Goal: Use online tool/utility: Utilize a website feature to perform a specific function

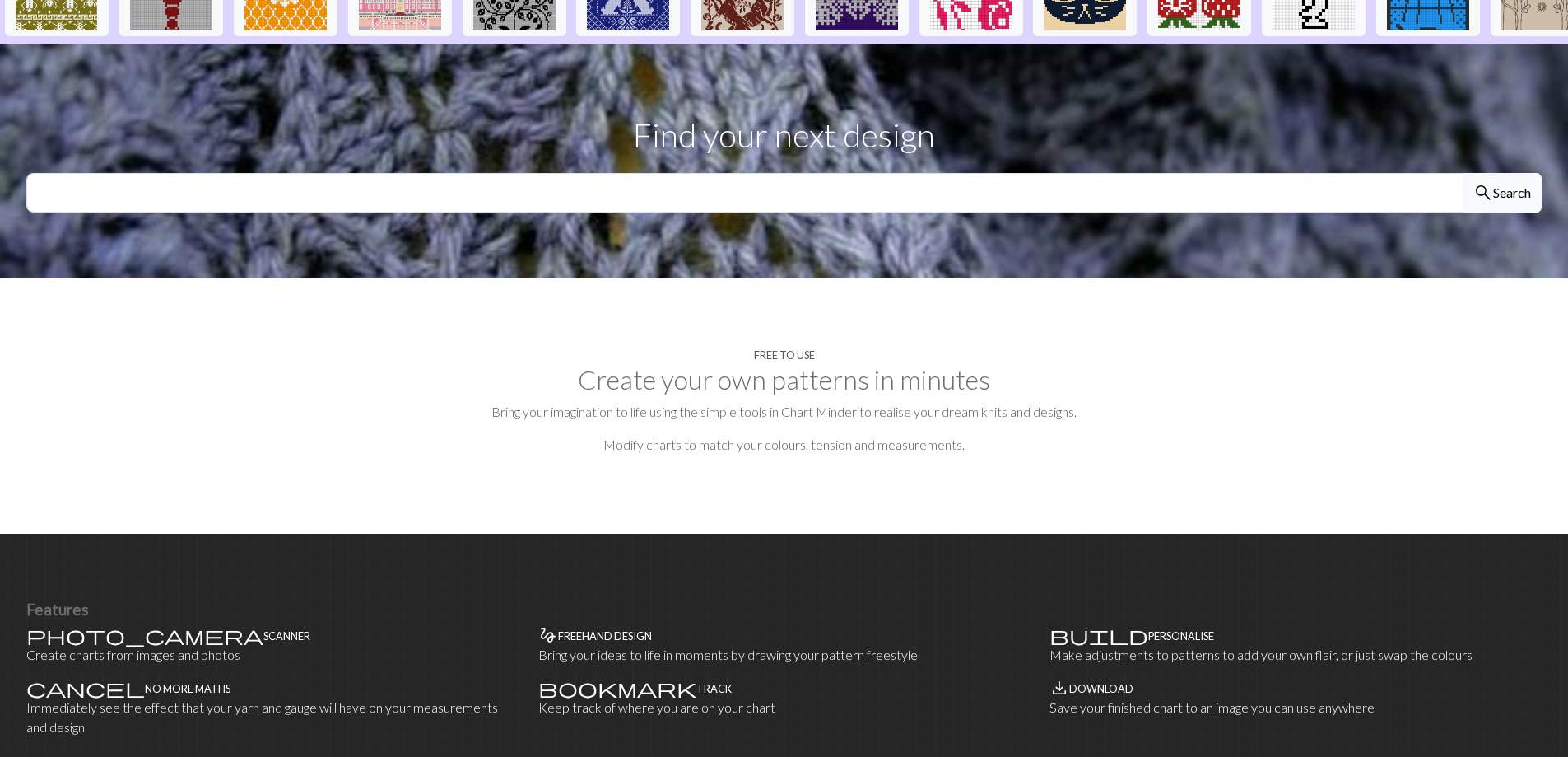
scroll to position [494, 0]
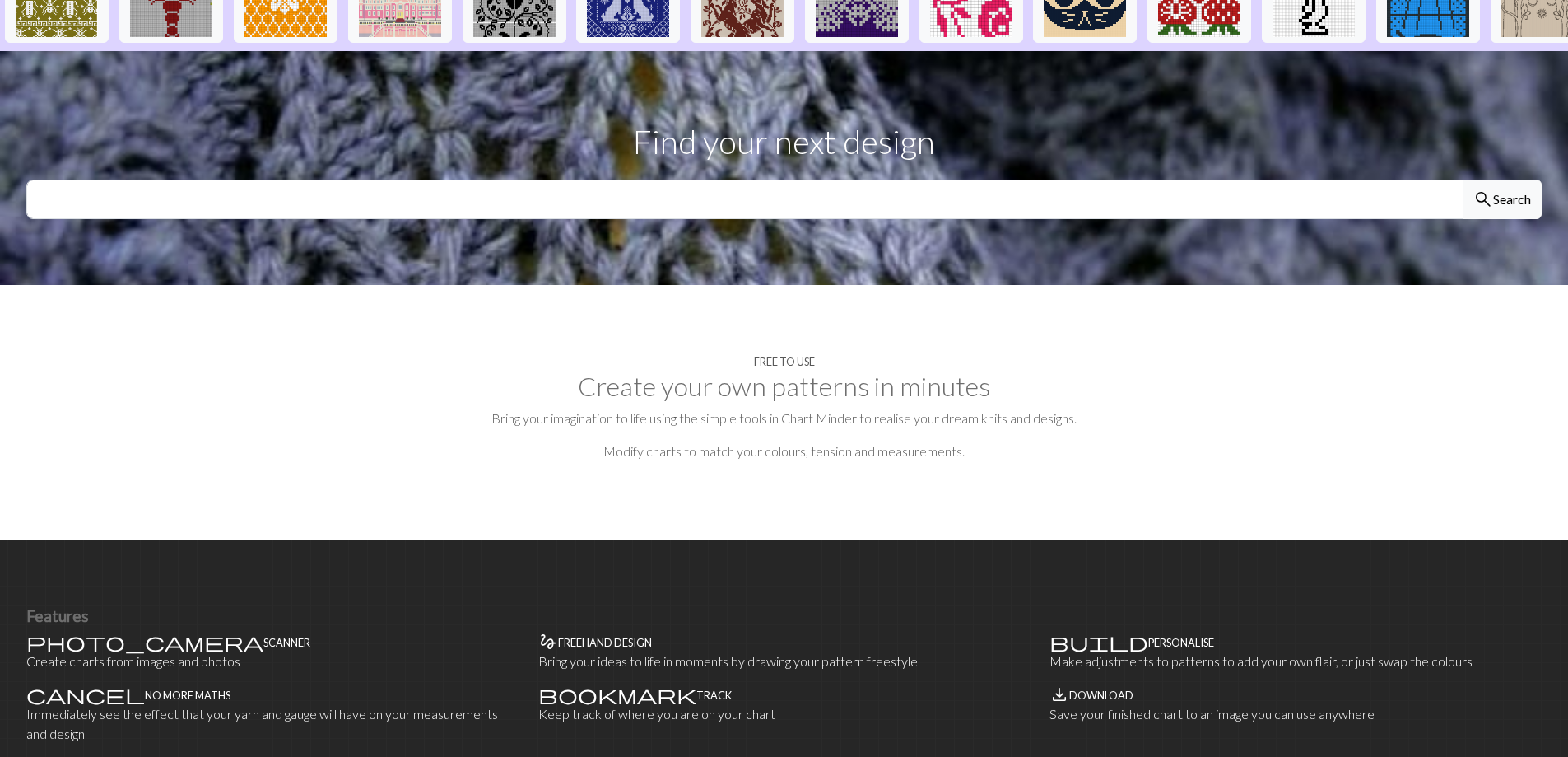
click at [929, 368] on section "Free to use Create your own patterns in minutes Bring your imagination to life …" at bounding box center [784, 413] width 1568 height 255
click at [875, 403] on section "Free to use Create your own patterns in minutes Bring your imagination to life …" at bounding box center [784, 413] width 1568 height 255
click at [826, 180] on input "text" at bounding box center [745, 199] width 1437 height 40
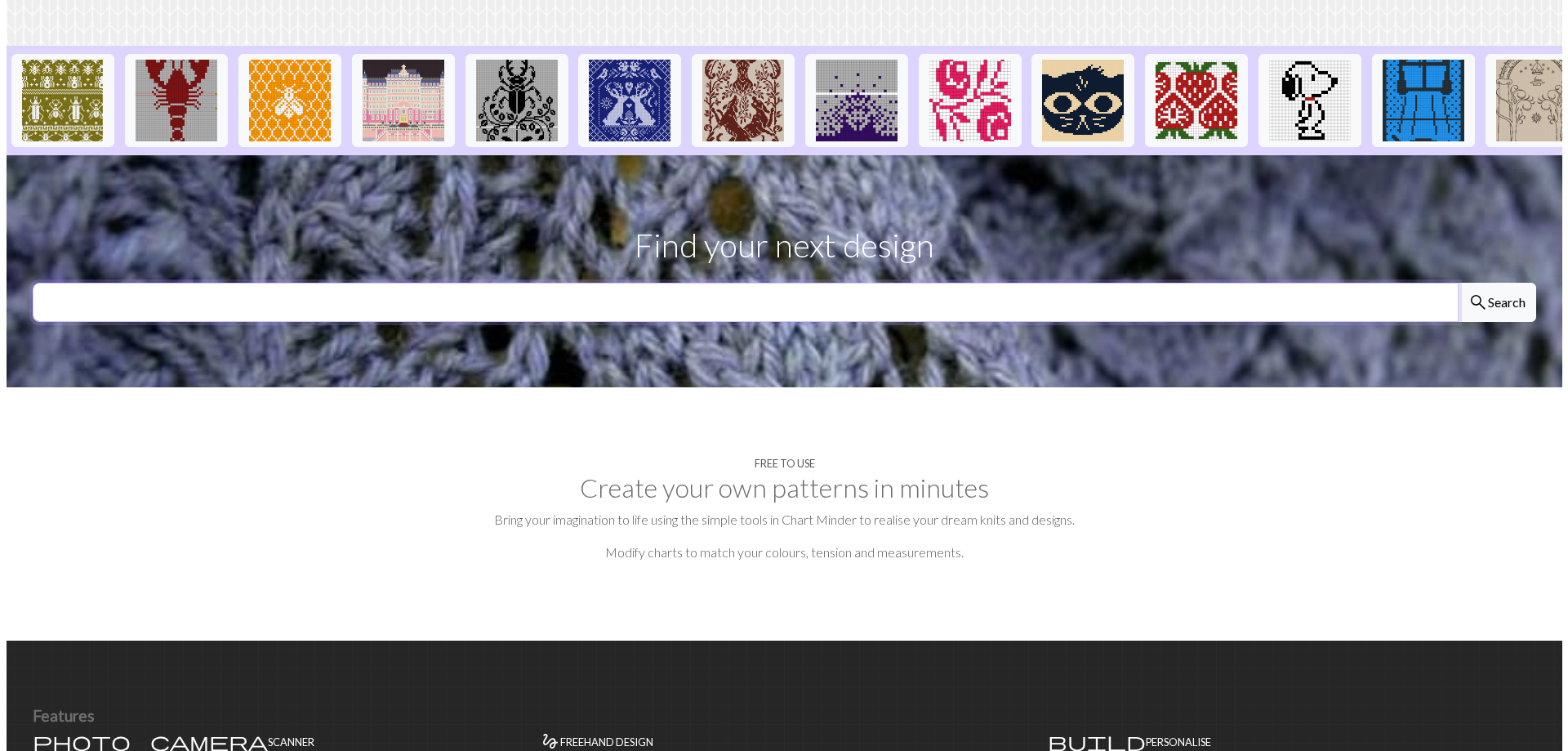
scroll to position [0, 0]
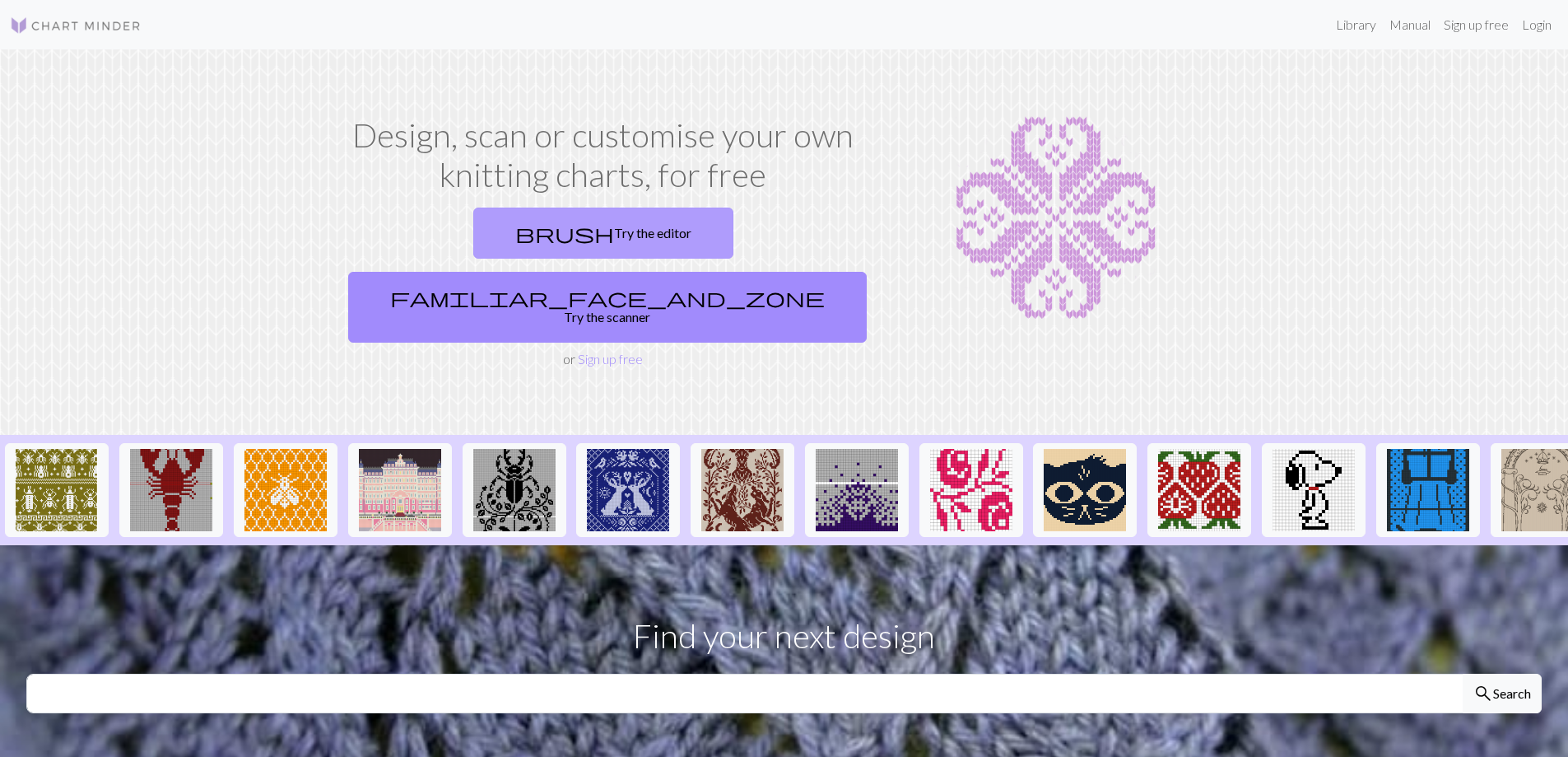
click at [511, 228] on link "brush Try the editor" at bounding box center [602, 232] width 260 height 51
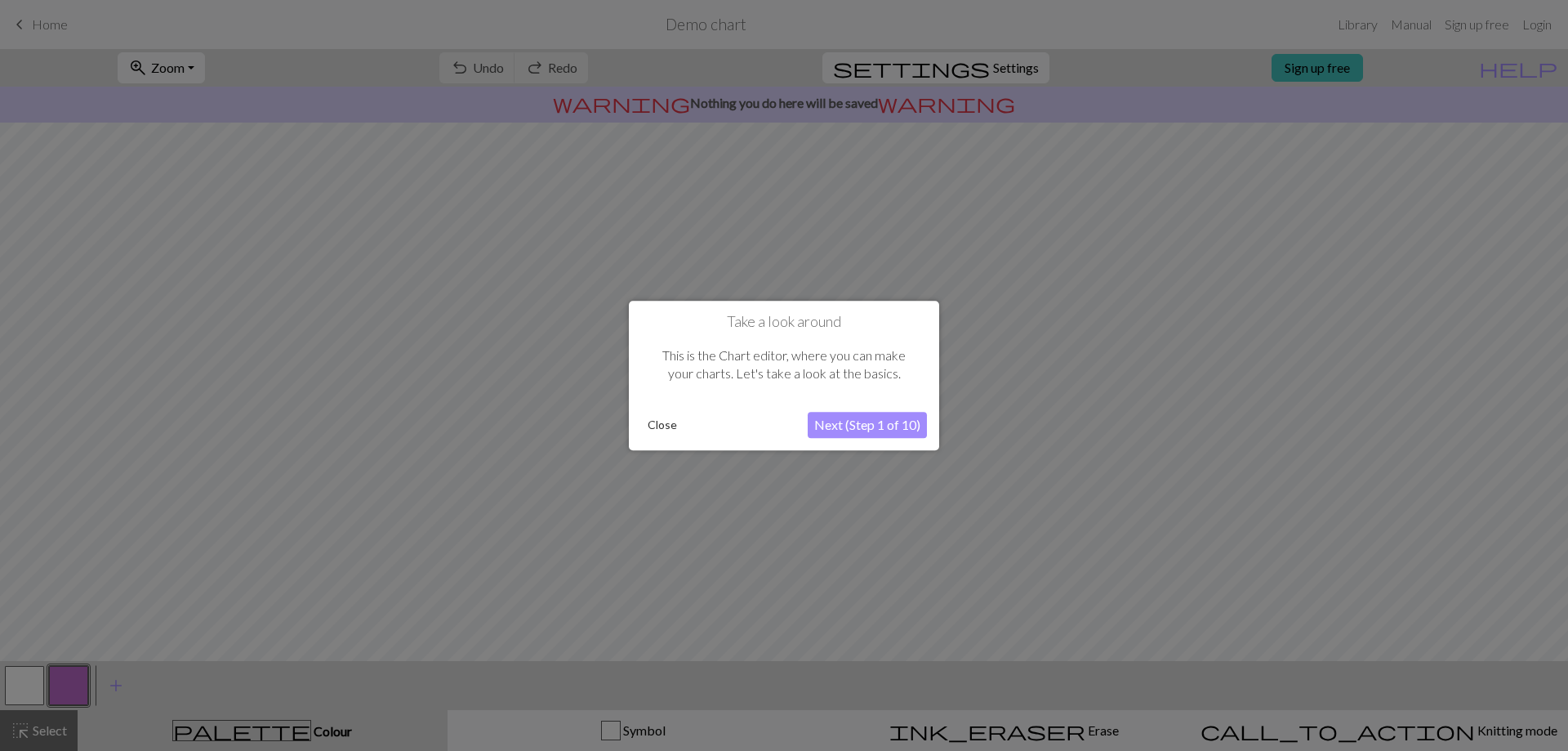
click at [853, 425] on button "Next (Step 1 of 10)" at bounding box center [867, 425] width 119 height 27
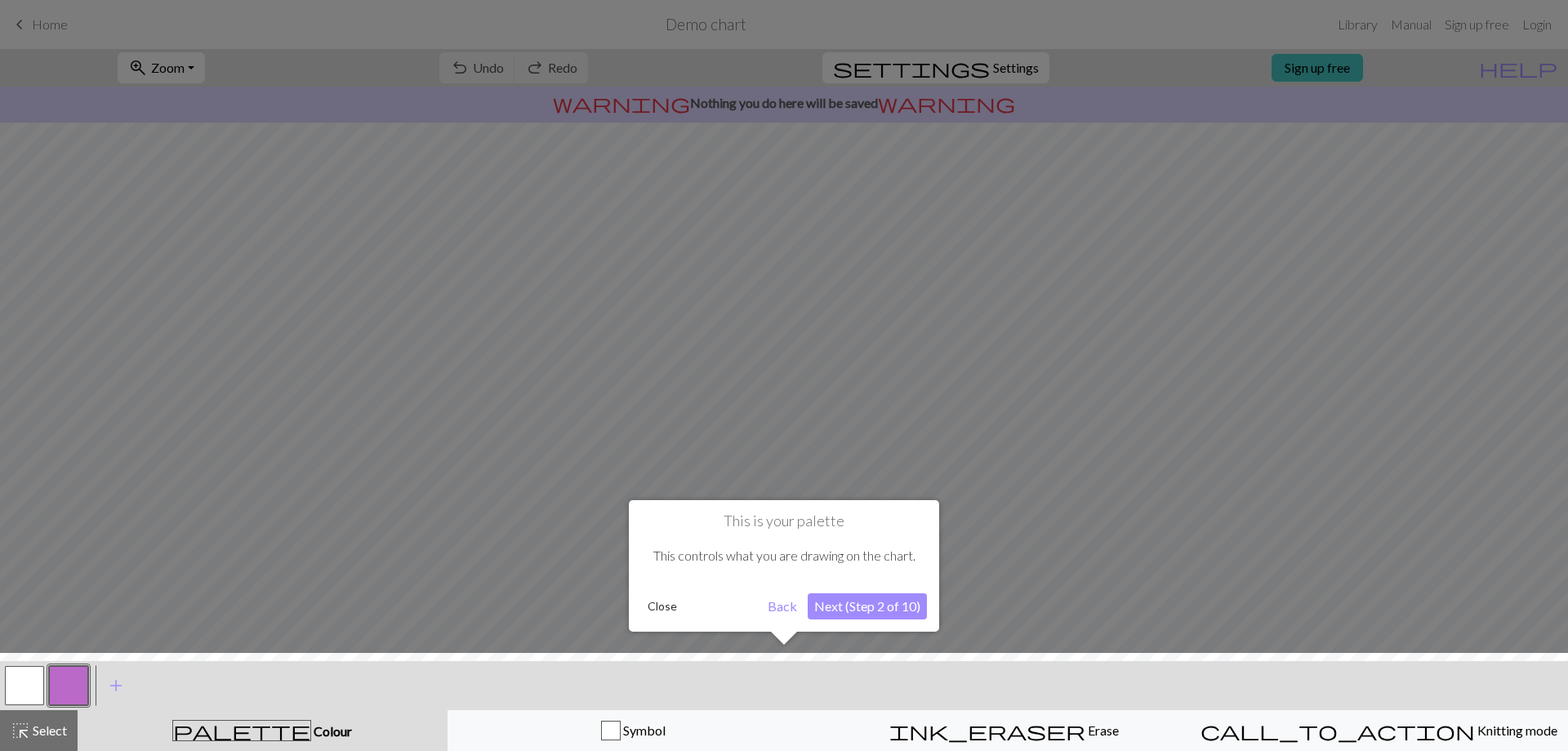
click at [838, 614] on button "Next (Step 2 of 10)" at bounding box center [867, 605] width 119 height 27
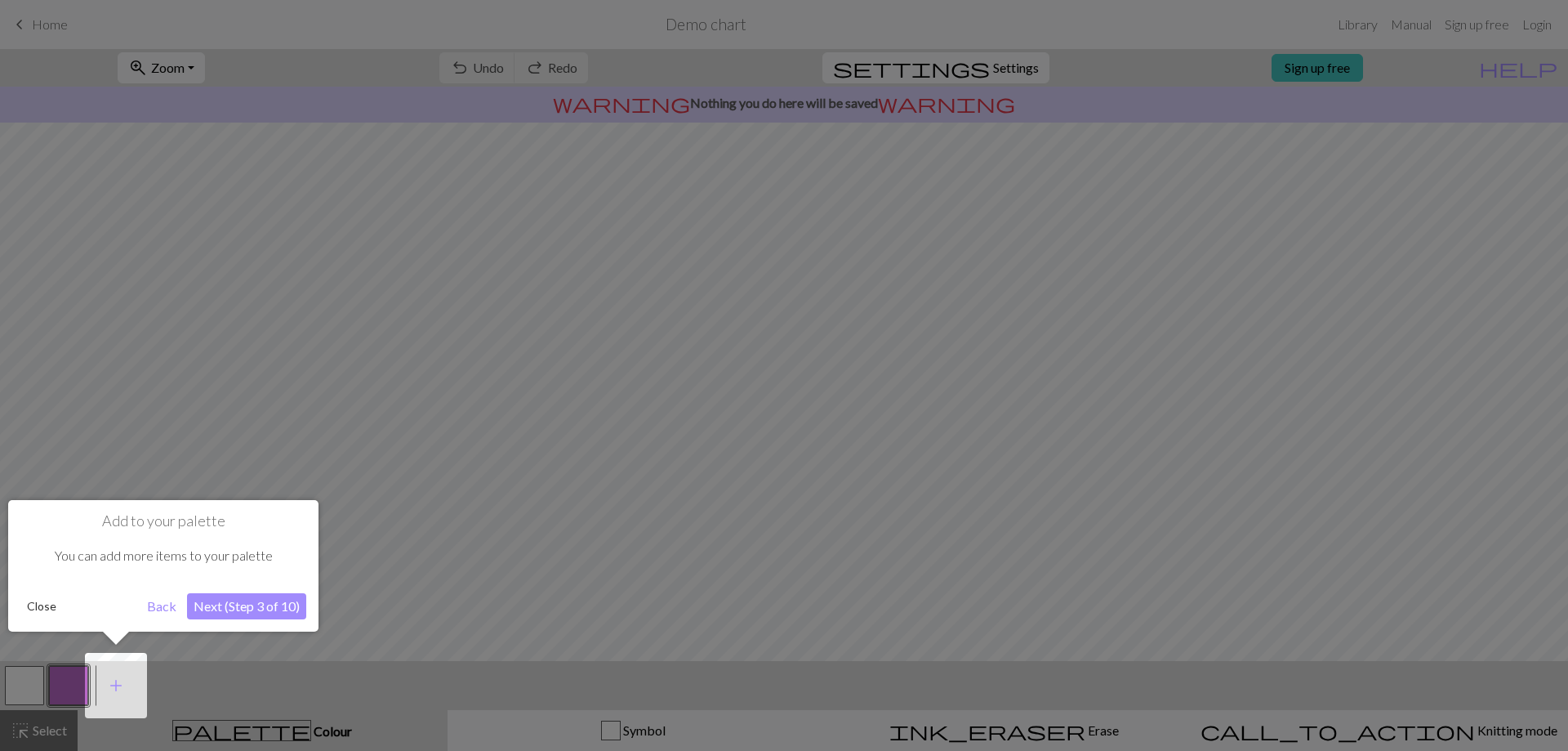
click at [218, 611] on button "Next (Step 3 of 10)" at bounding box center [246, 605] width 119 height 27
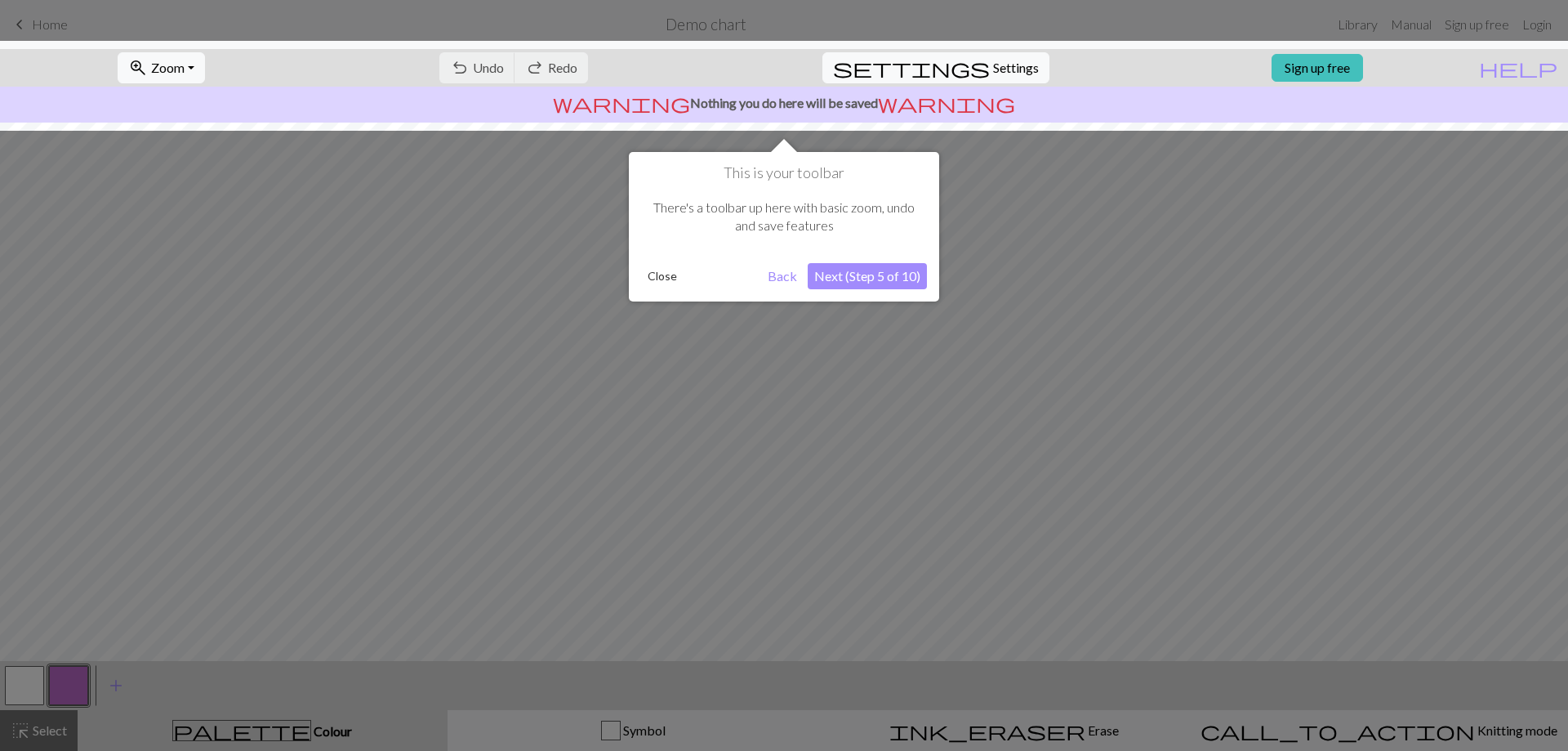
click at [841, 272] on button "Next (Step 5 of 10)" at bounding box center [867, 276] width 119 height 27
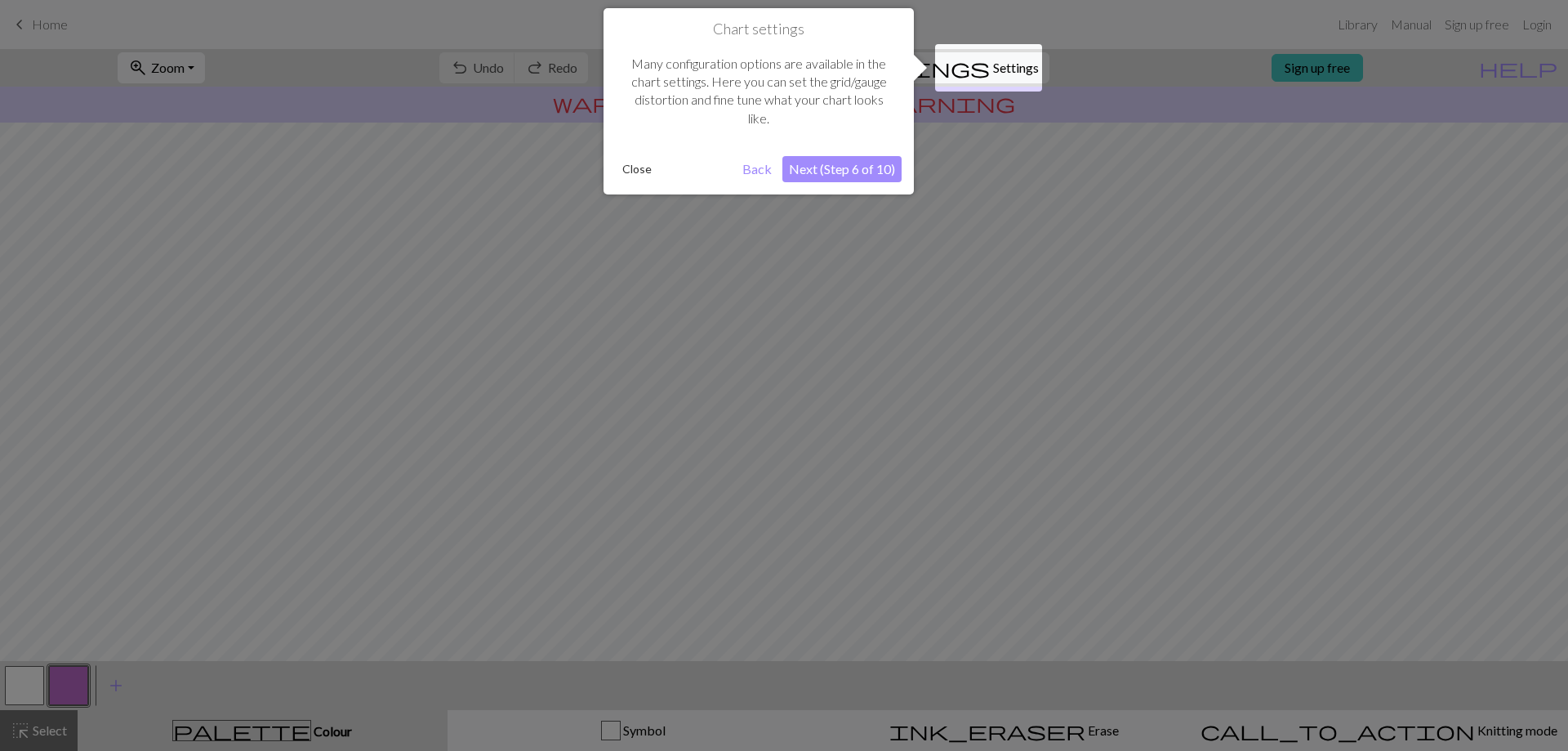
click at [835, 165] on button "Next (Step 6 of 10)" at bounding box center [842, 169] width 119 height 27
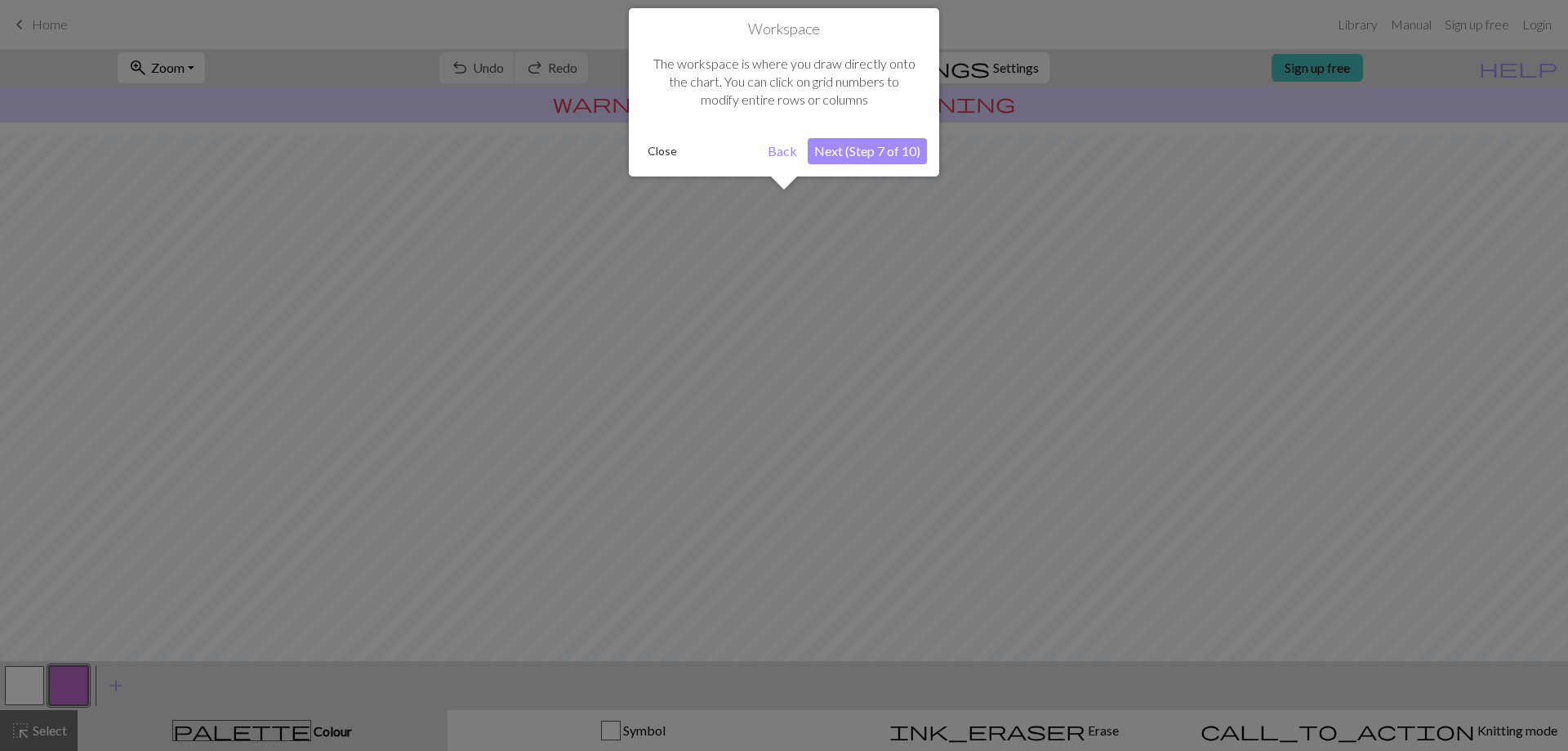
scroll to position [70, 0]
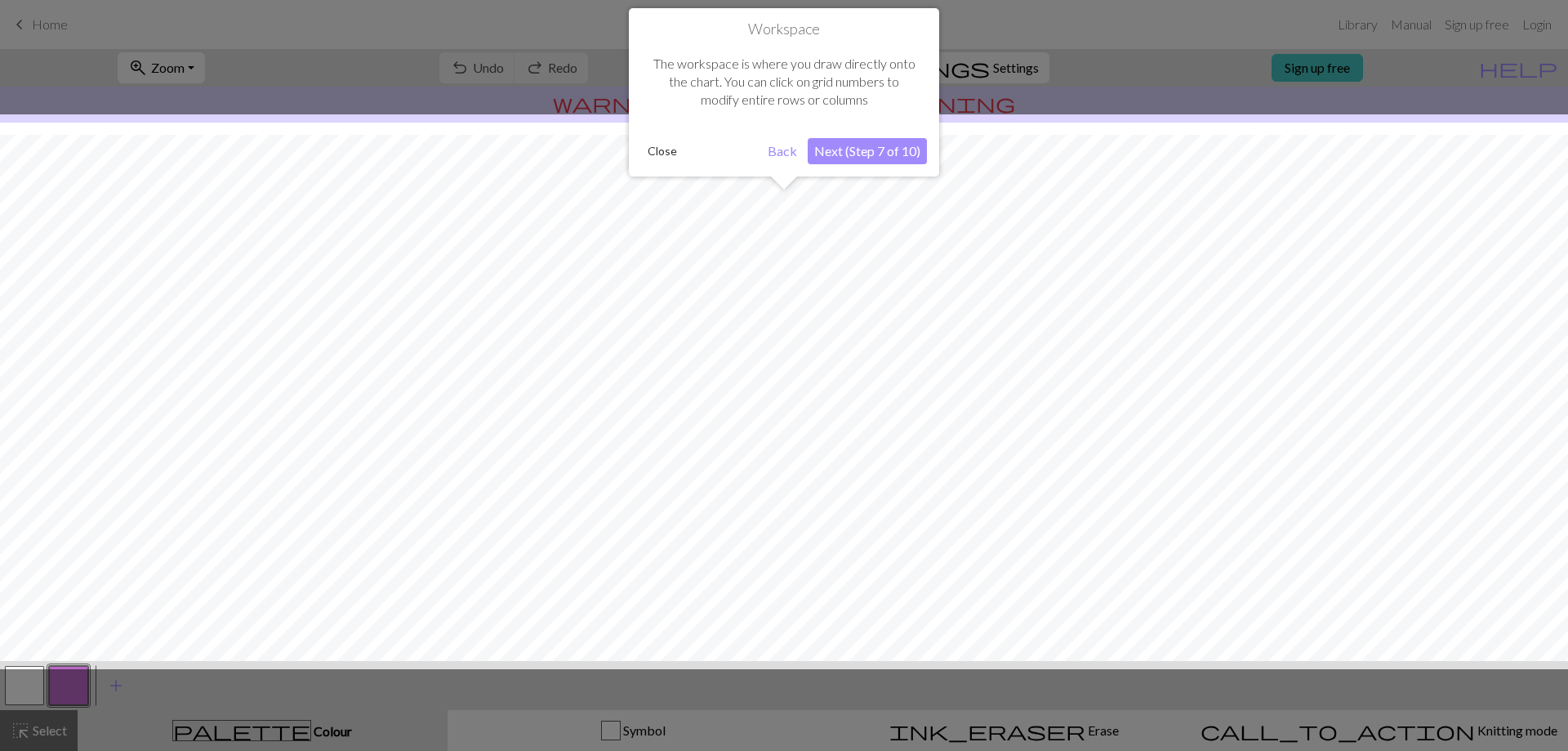
click at [838, 157] on button "Next (Step 7 of 10)" at bounding box center [867, 151] width 119 height 27
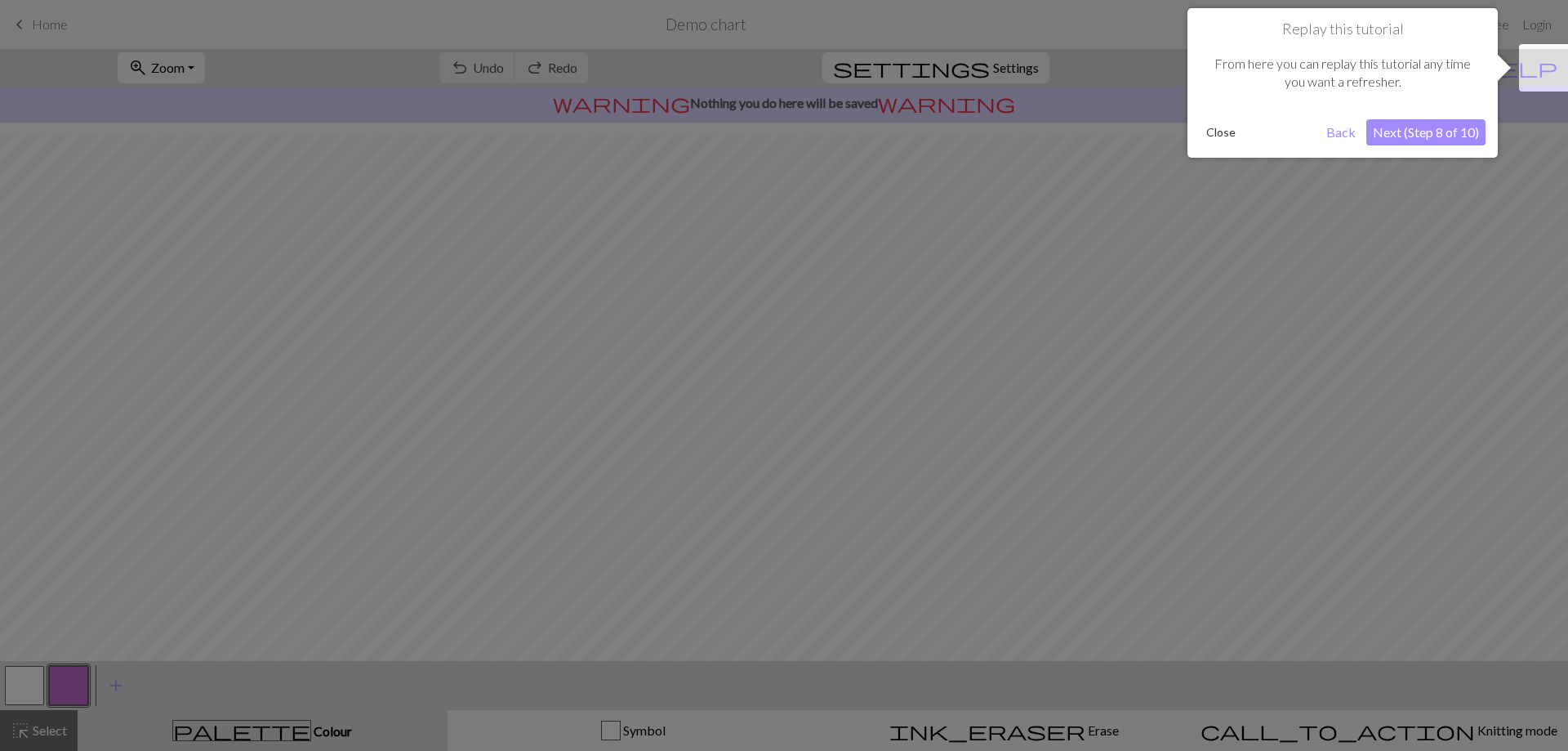
click at [1443, 122] on button "Next (Step 8 of 10)" at bounding box center [1426, 132] width 119 height 27
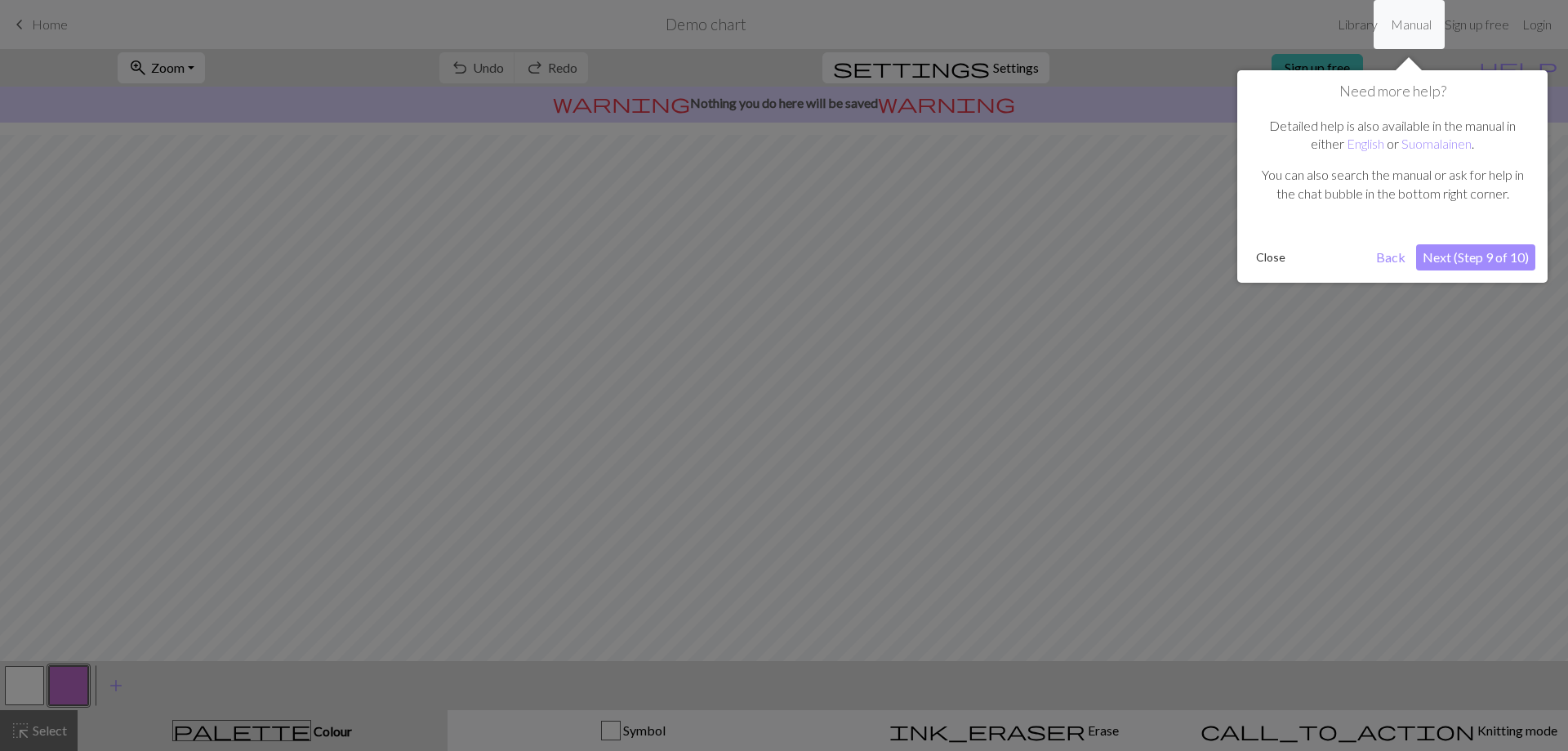
click at [1440, 262] on button "Next (Step 9 of 10)" at bounding box center [1476, 257] width 119 height 27
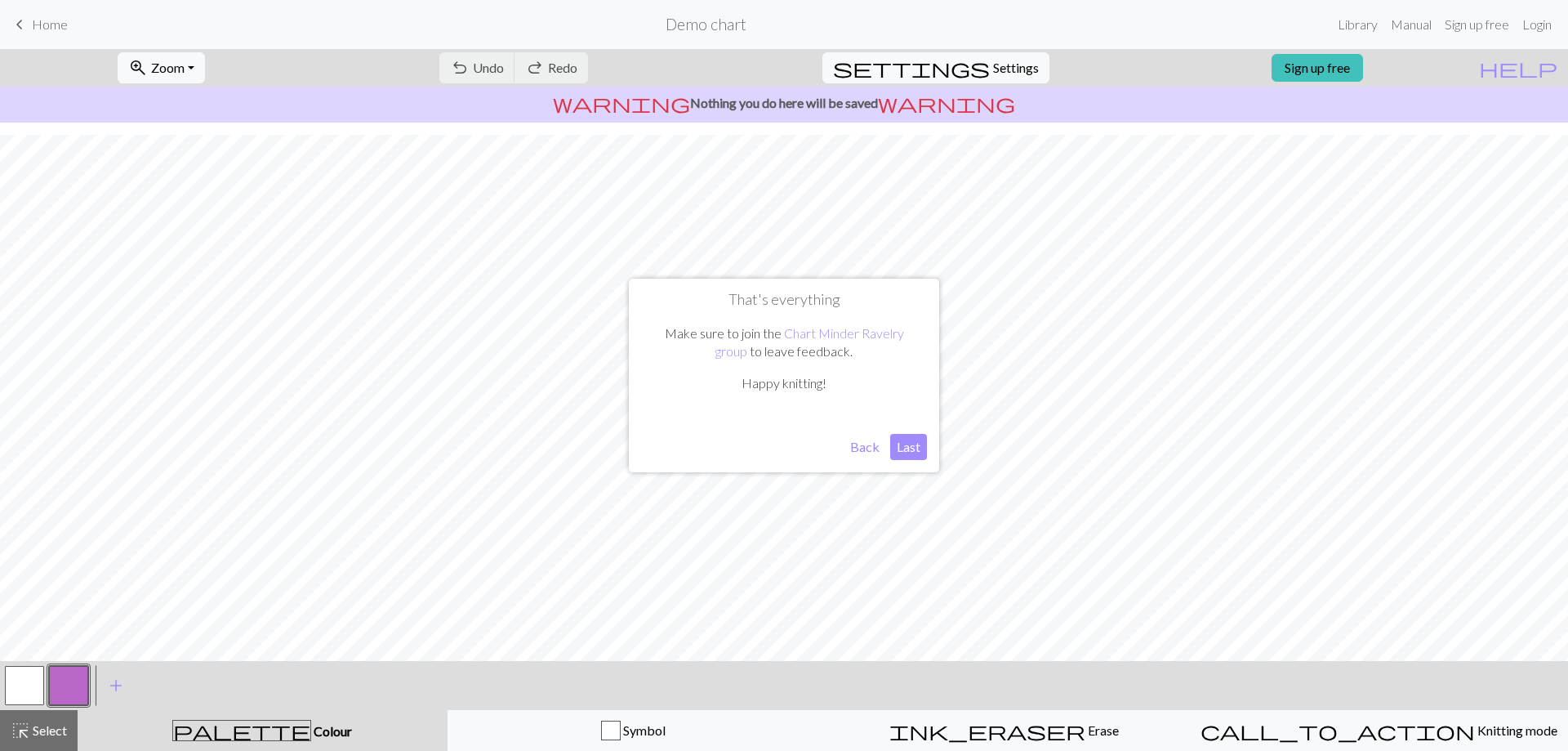
click at [901, 450] on button "Last" at bounding box center [909, 446] width 37 height 27
click at [504, 62] on span "Undo" at bounding box center [488, 68] width 31 height 15
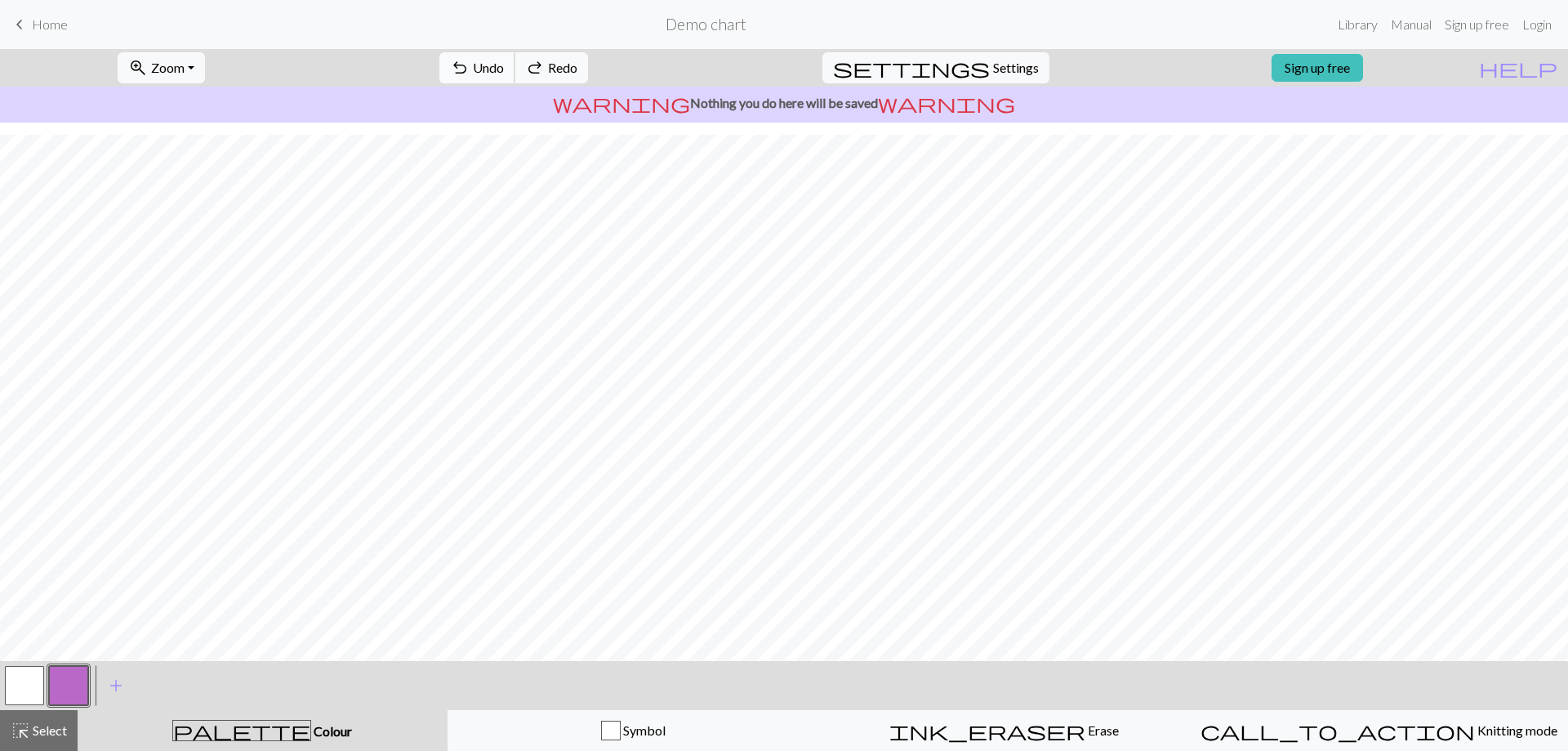
click at [504, 62] on span "Undo" at bounding box center [488, 68] width 31 height 15
click at [552, 62] on div "undo Undo Undo redo Redo Redo" at bounding box center [514, 68] width 173 height 38
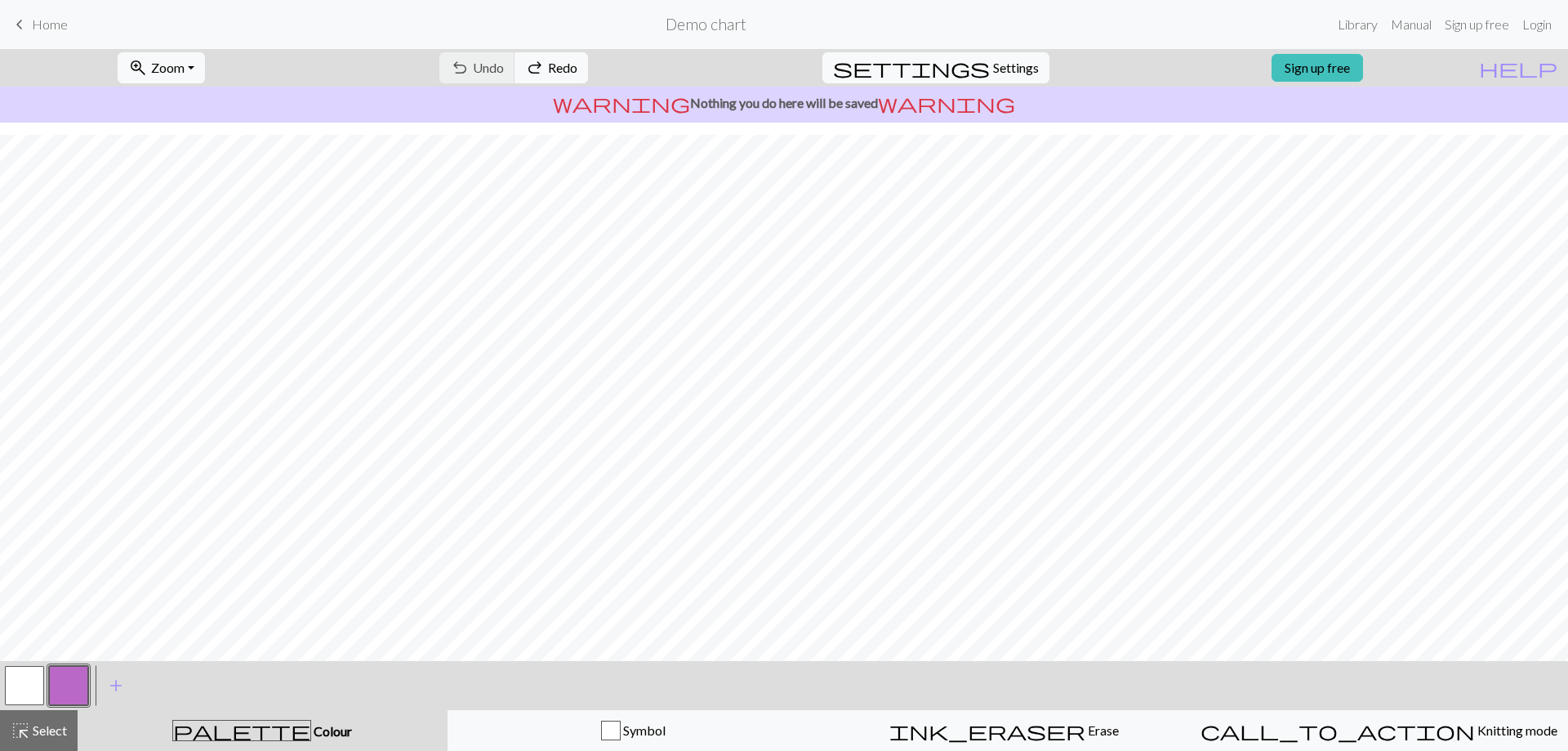
click at [23, 688] on button "button" at bounding box center [25, 685] width 39 height 39
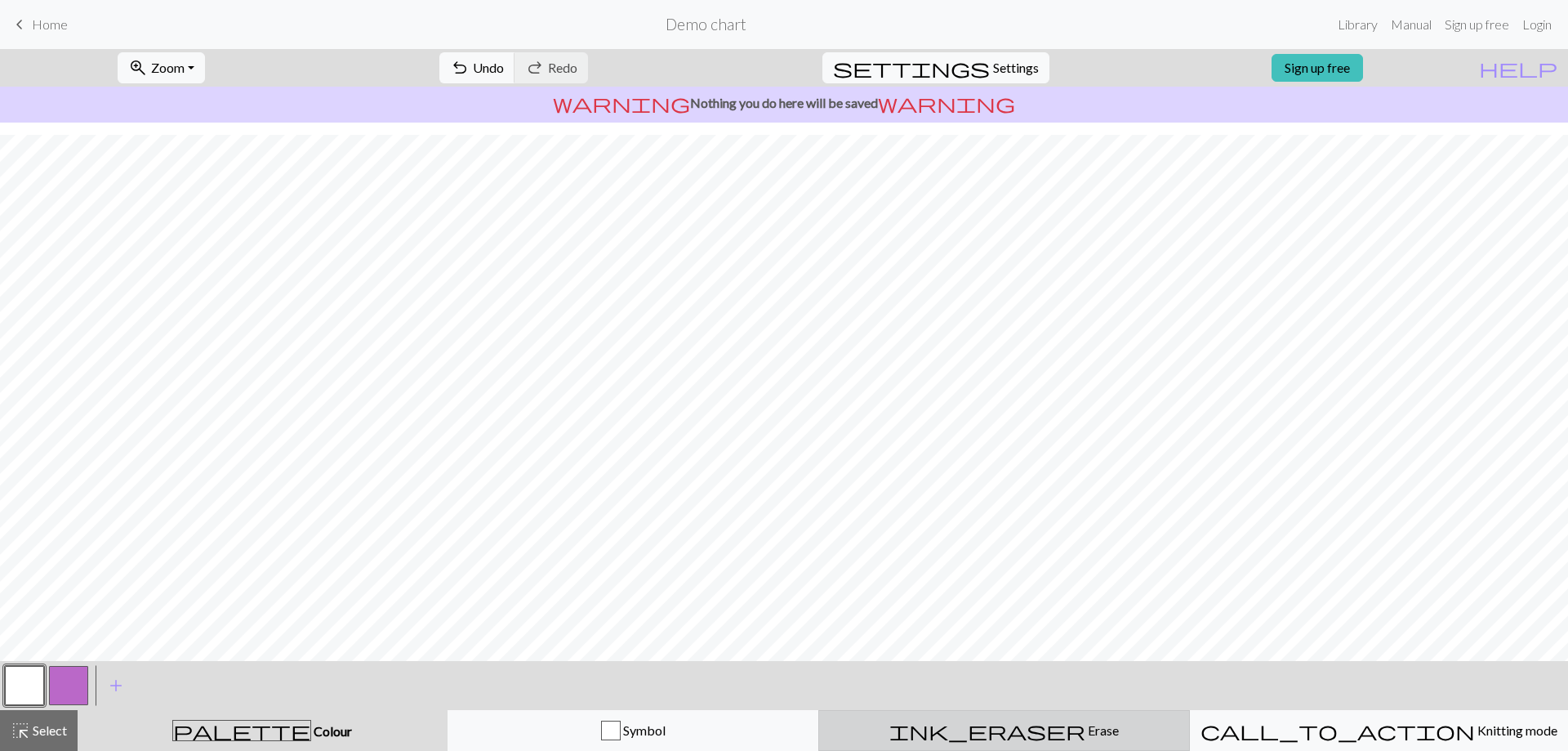
click at [957, 738] on div "ink_eraser Erase Erase" at bounding box center [1004, 730] width 350 height 20
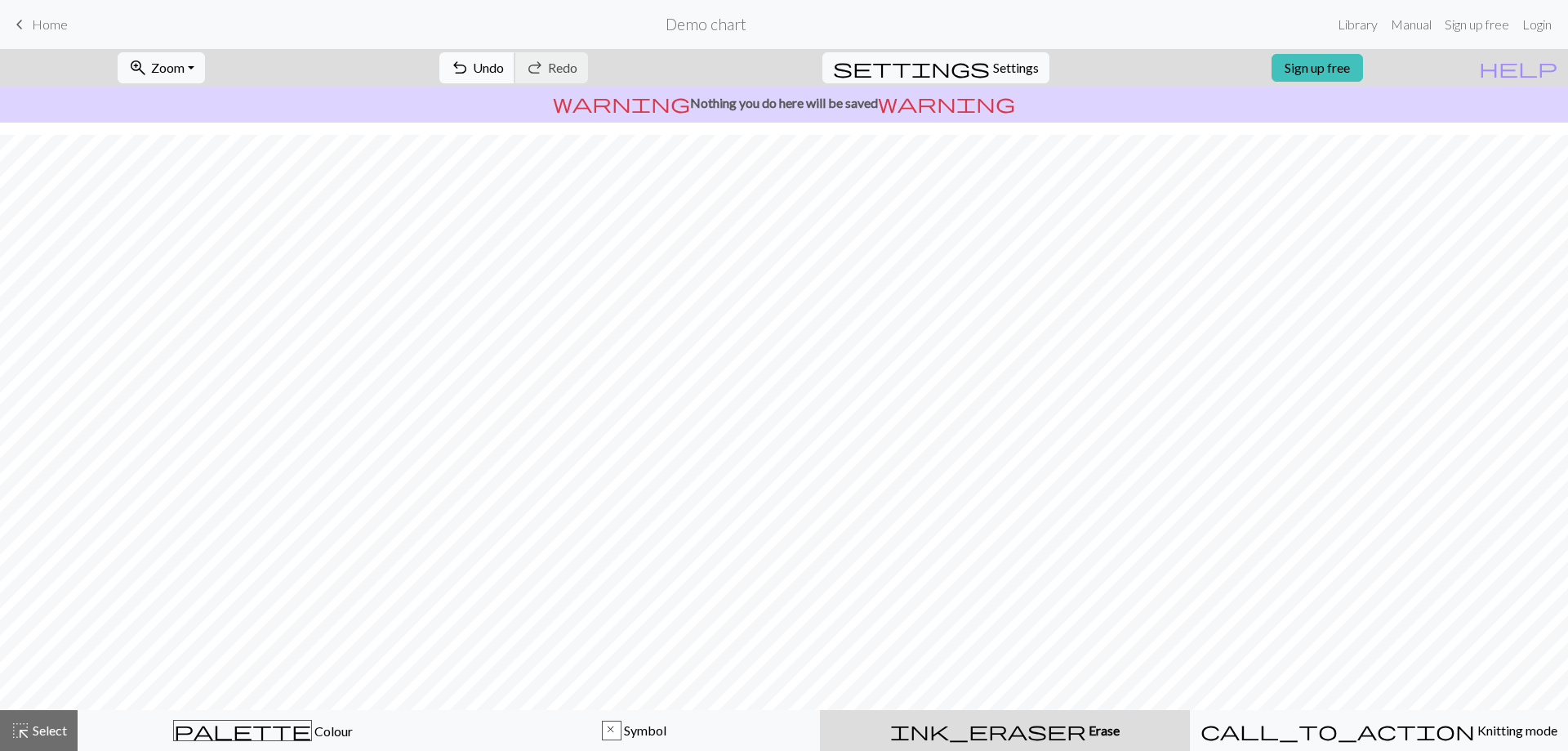
click at [504, 67] on span "Undo" at bounding box center [488, 68] width 31 height 15
click at [44, 22] on span "Home" at bounding box center [50, 24] width 36 height 15
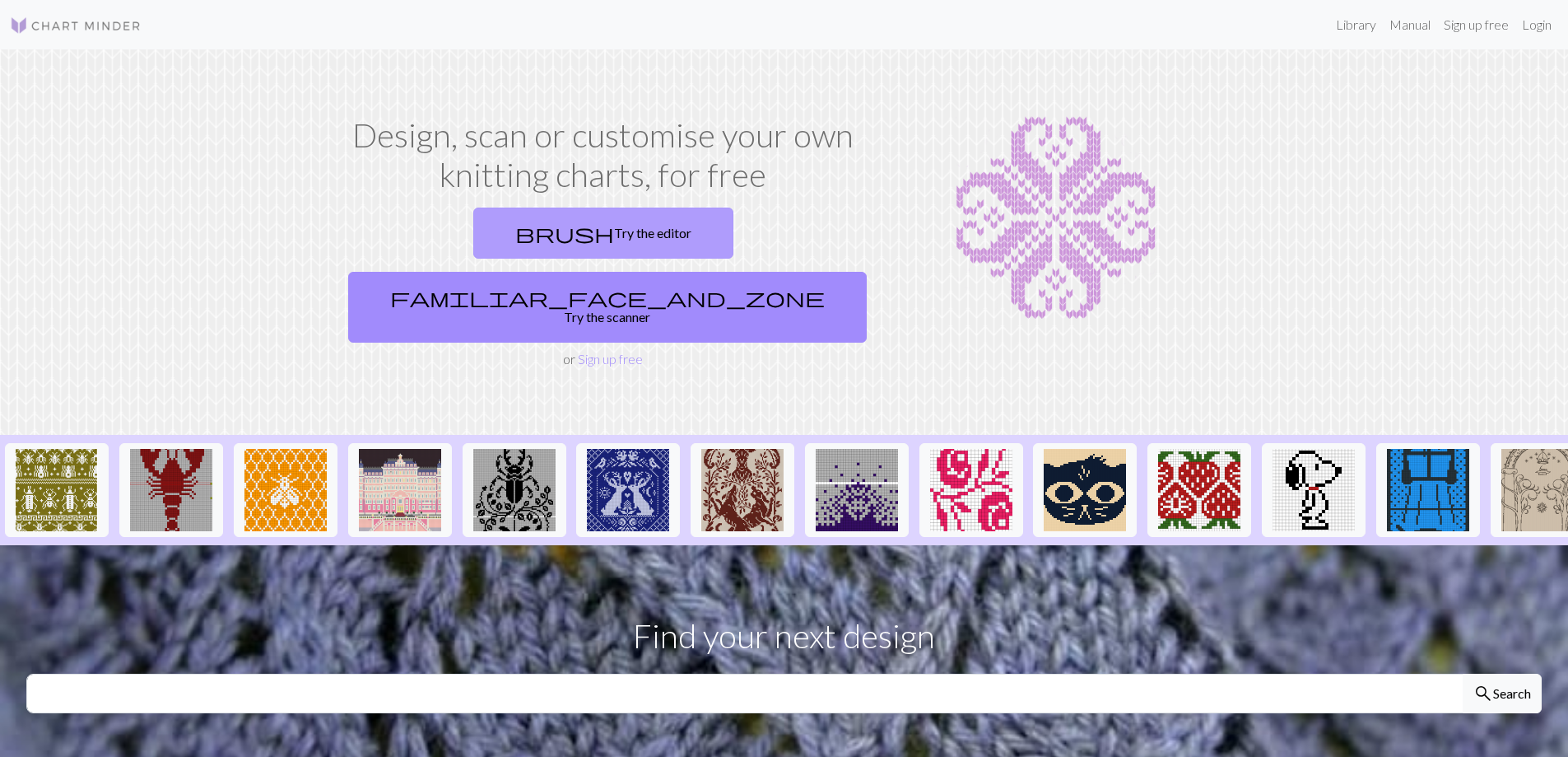
click at [507, 227] on link "brush Try the editor" at bounding box center [602, 232] width 260 height 51
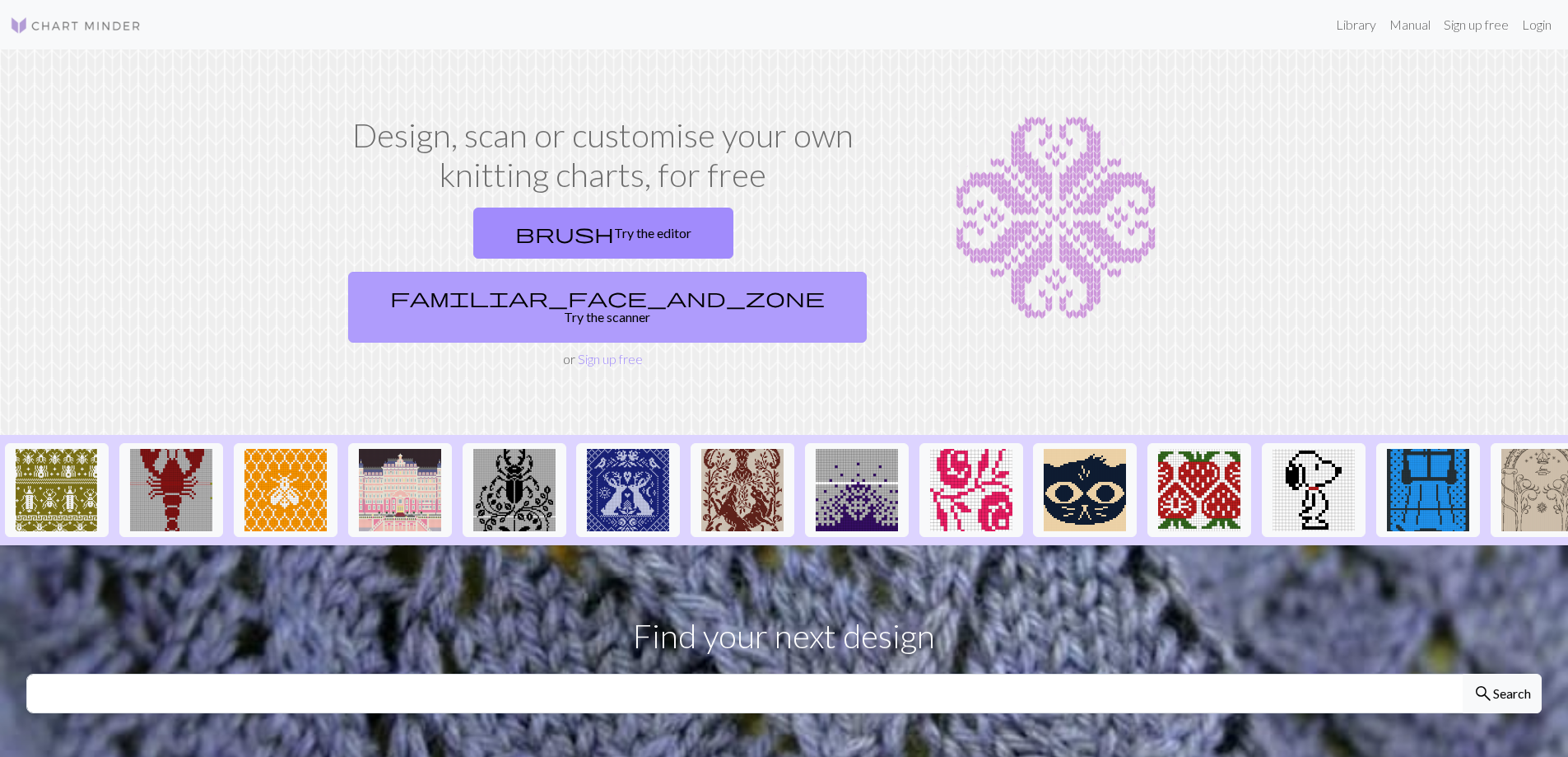
click at [721, 272] on link "familiar_face_and_zone Try the scanner" at bounding box center [607, 307] width 519 height 71
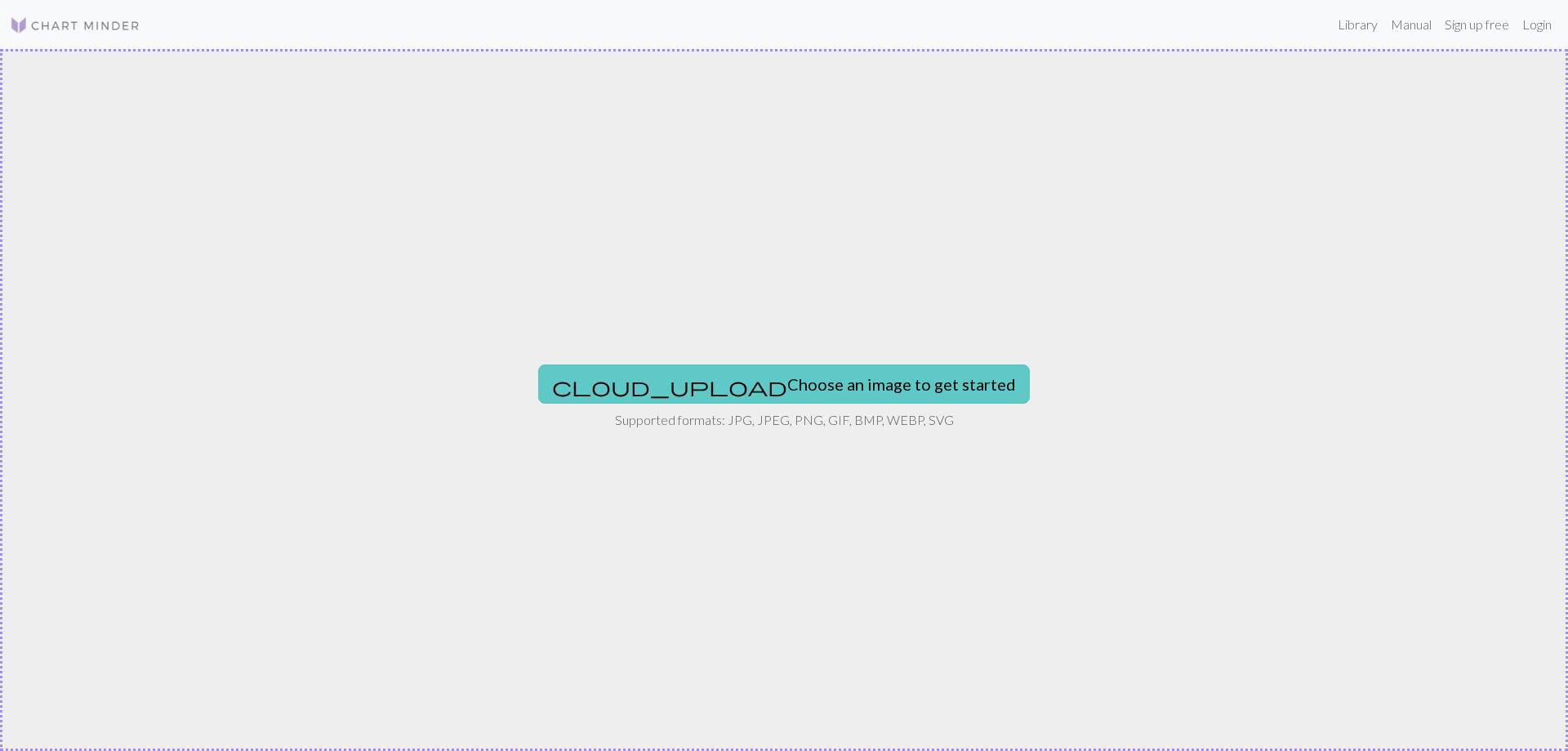
click at [760, 386] on button "cloud_upload Choose an image to get started" at bounding box center [784, 384] width 492 height 39
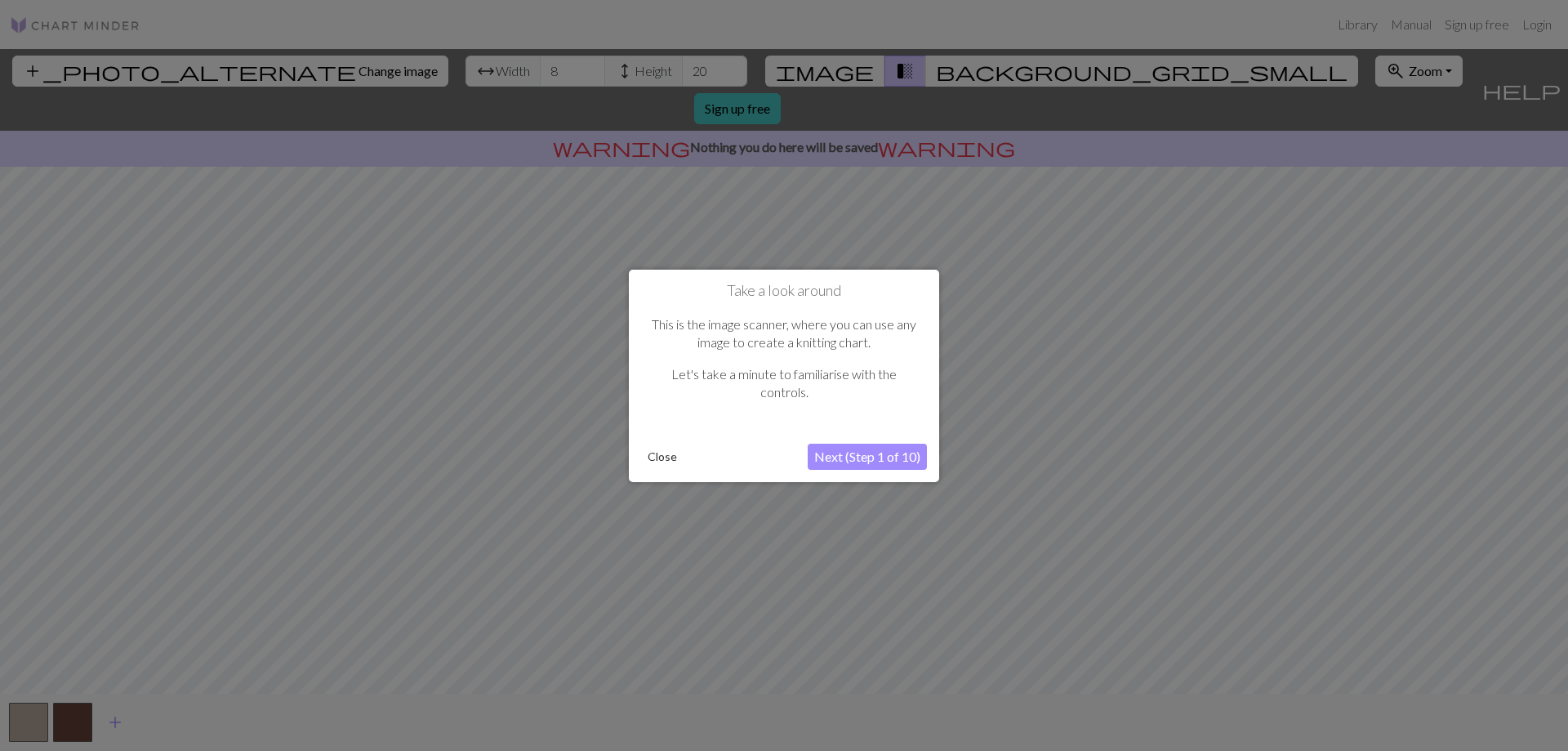
click at [840, 459] on button "Next (Step 1 of 10)" at bounding box center [867, 456] width 119 height 27
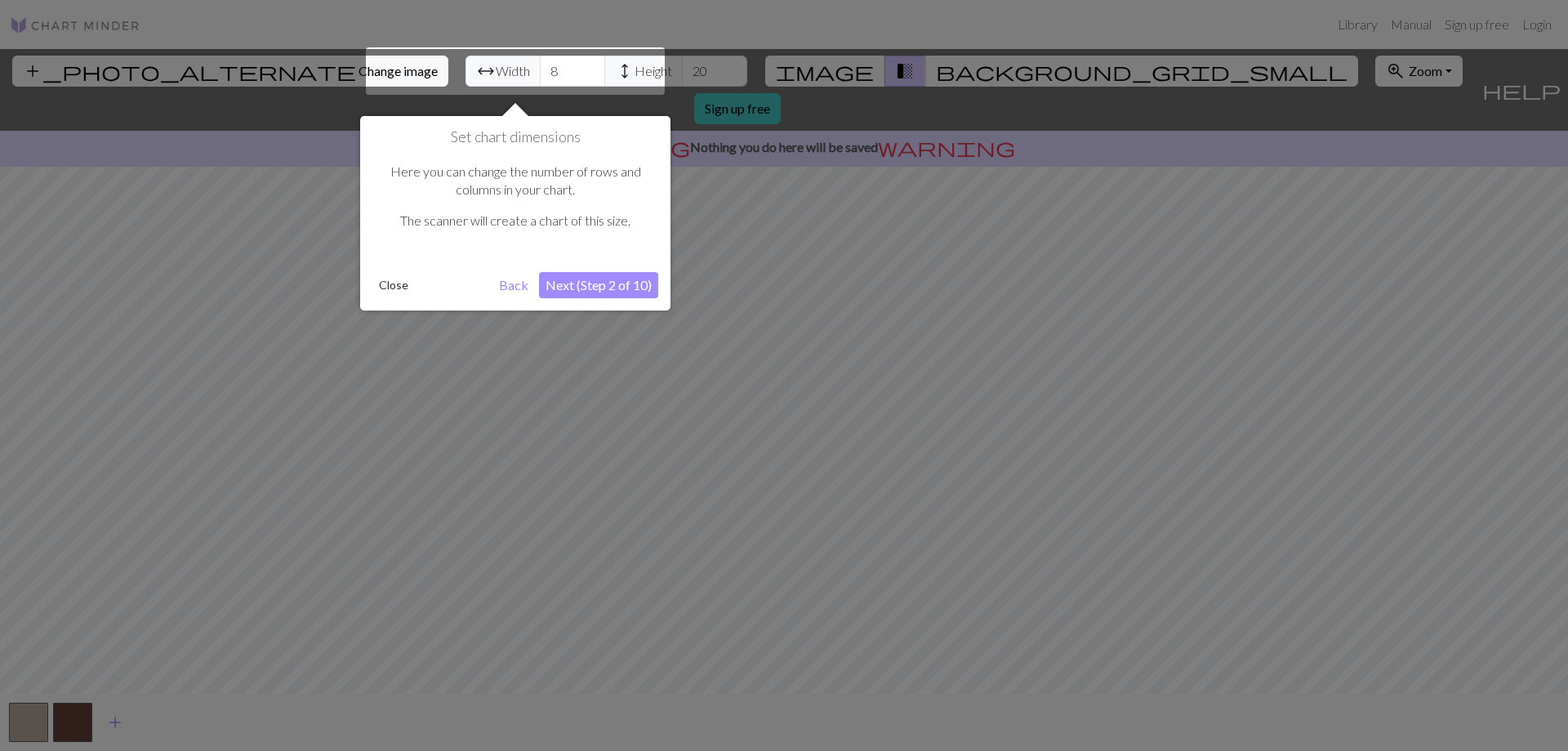
click at [590, 275] on button "Next (Step 2 of 10)" at bounding box center [599, 285] width 119 height 27
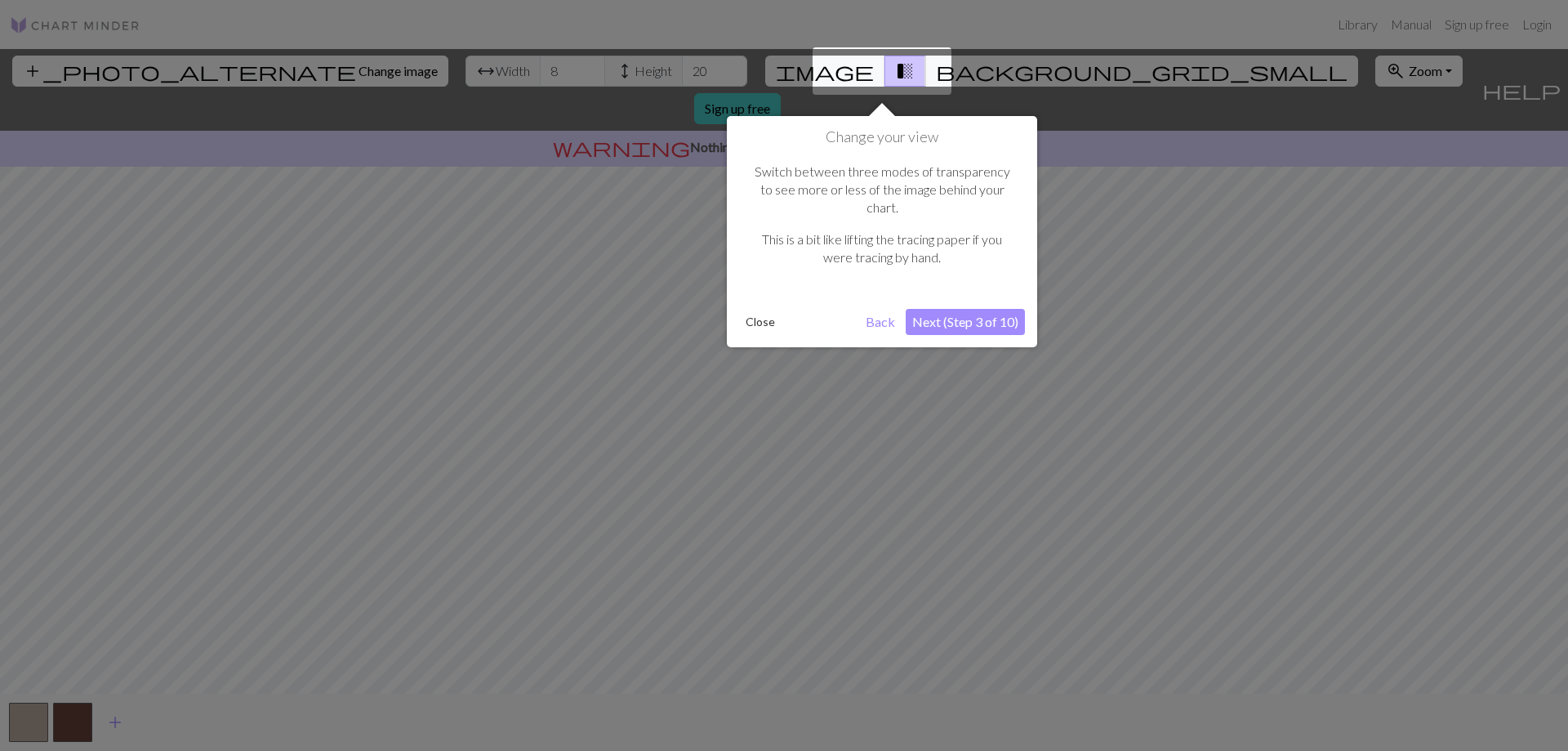
click at [948, 309] on button "Next (Step 3 of 10)" at bounding box center [965, 322] width 119 height 27
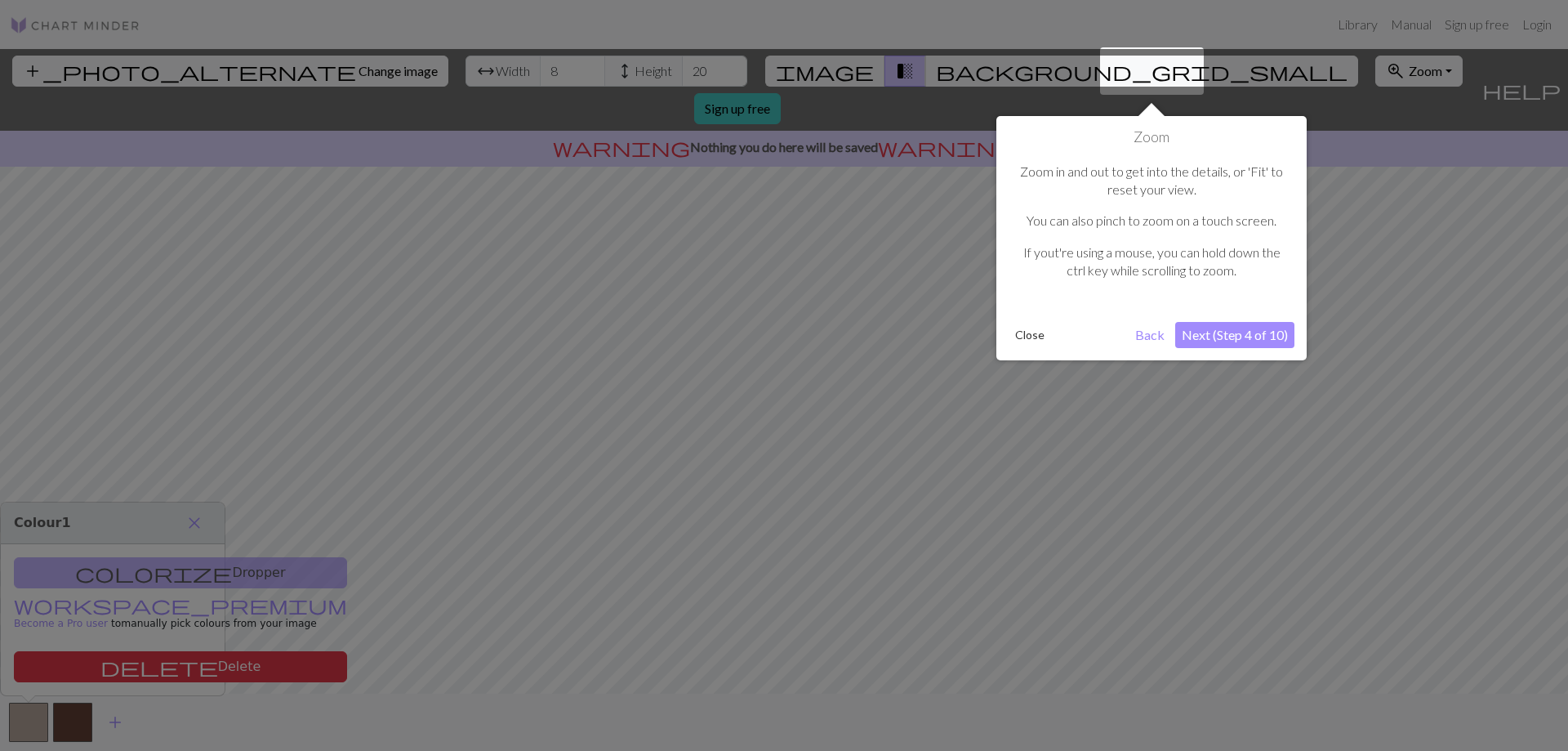
click at [1238, 341] on button "Next (Step 4 of 10)" at bounding box center [1235, 335] width 119 height 27
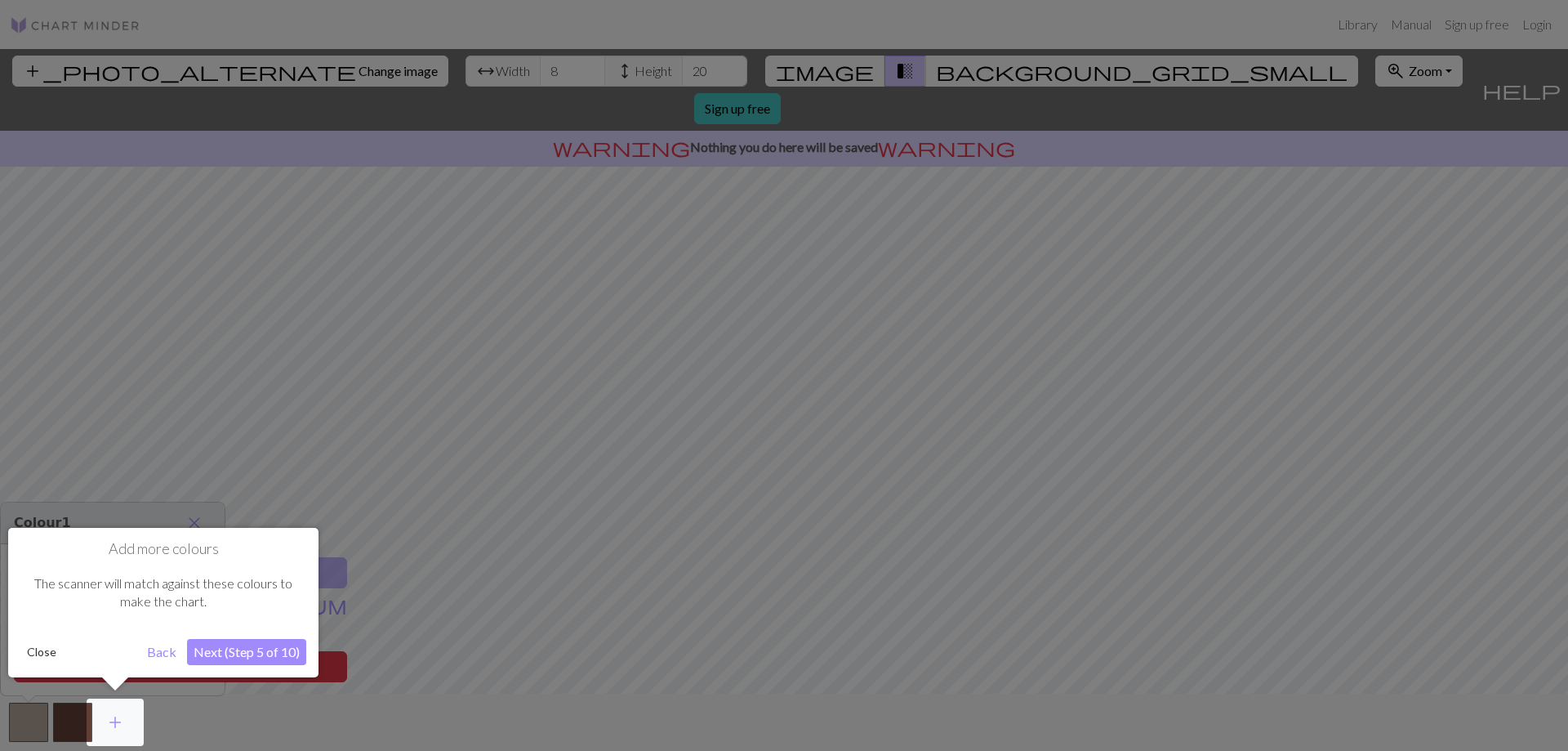
click at [250, 656] on button "Next (Step 5 of 10)" at bounding box center [246, 652] width 119 height 27
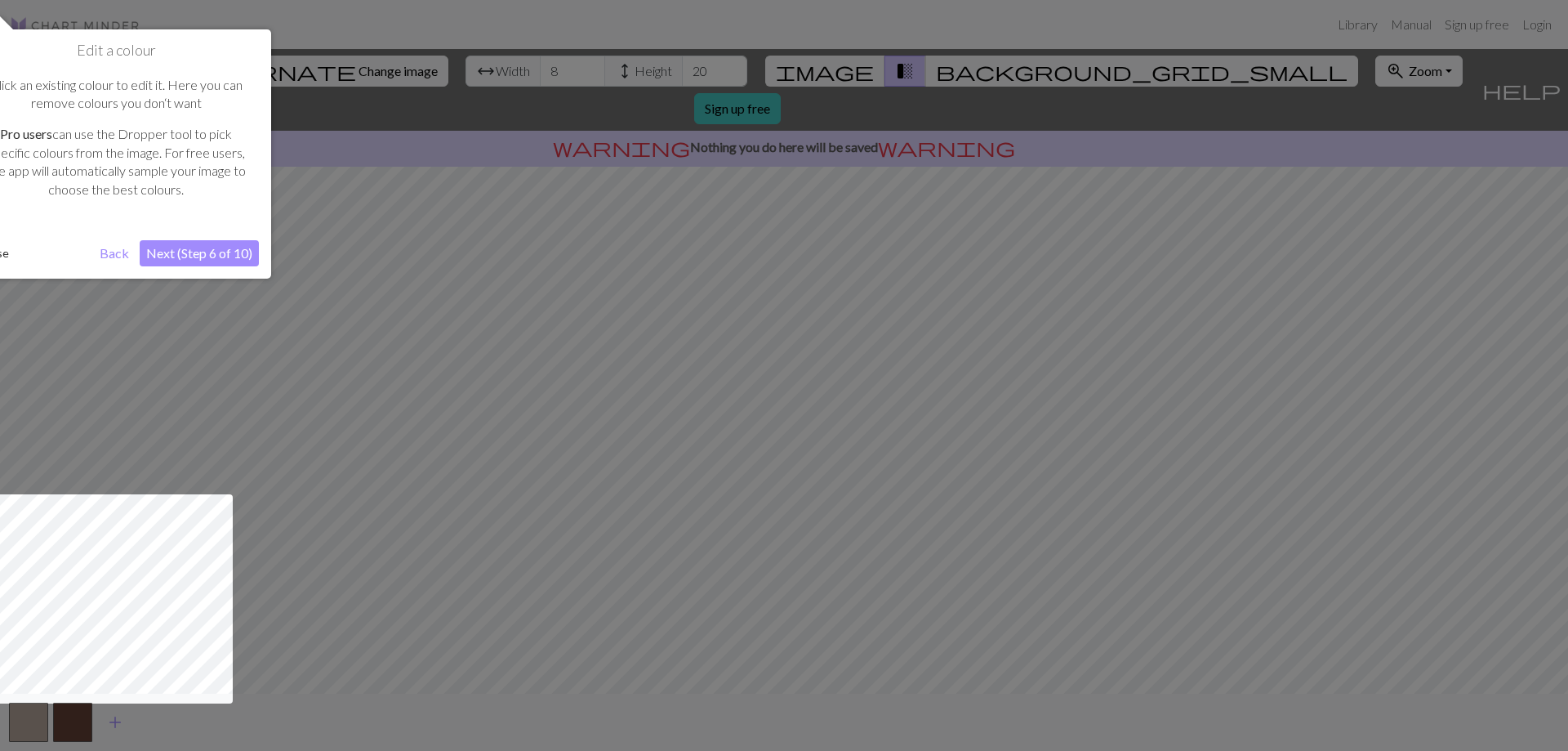
click at [216, 251] on button "Next (Step 6 of 10)" at bounding box center [199, 253] width 119 height 27
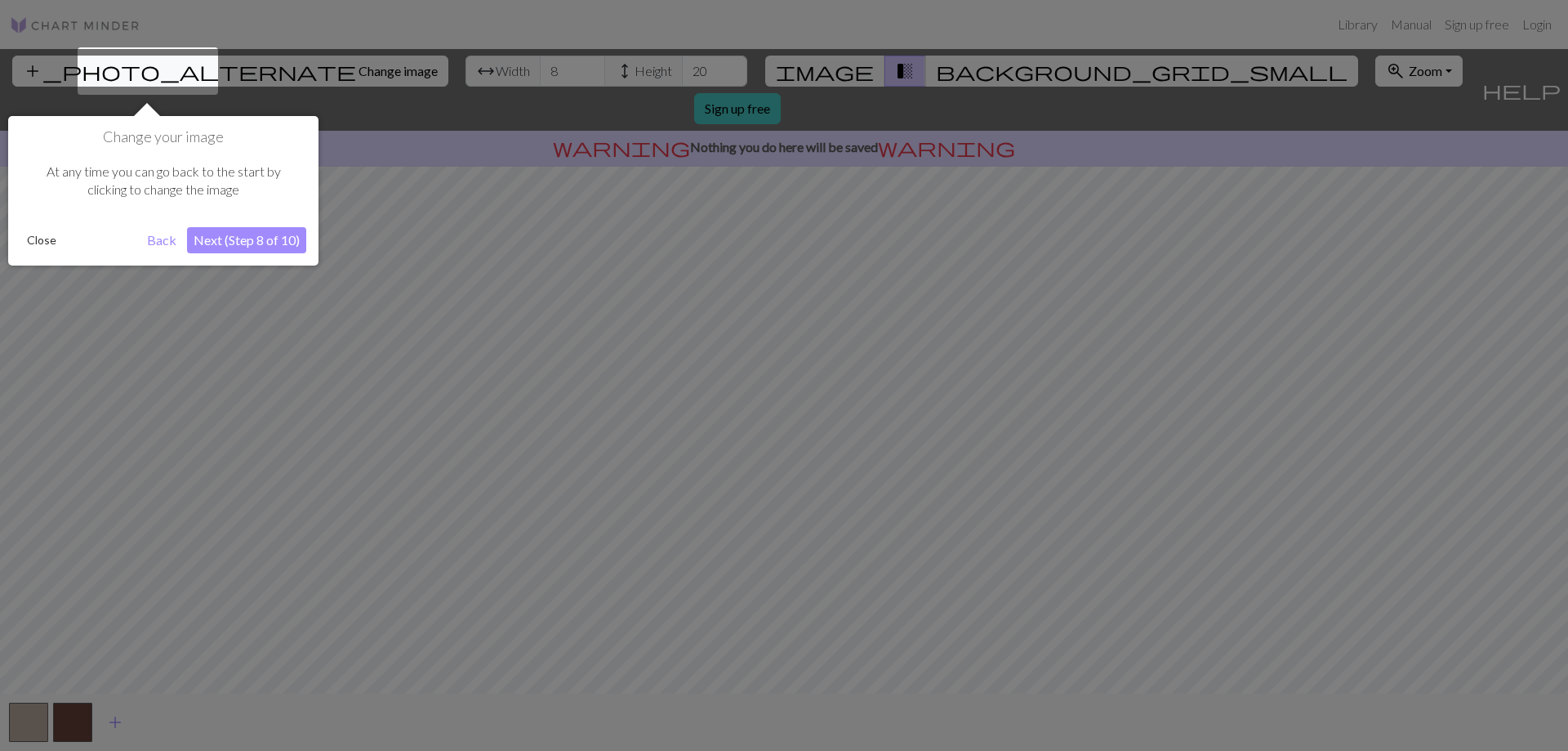
click at [224, 240] on button "Next (Step 8 of 10)" at bounding box center [246, 240] width 119 height 27
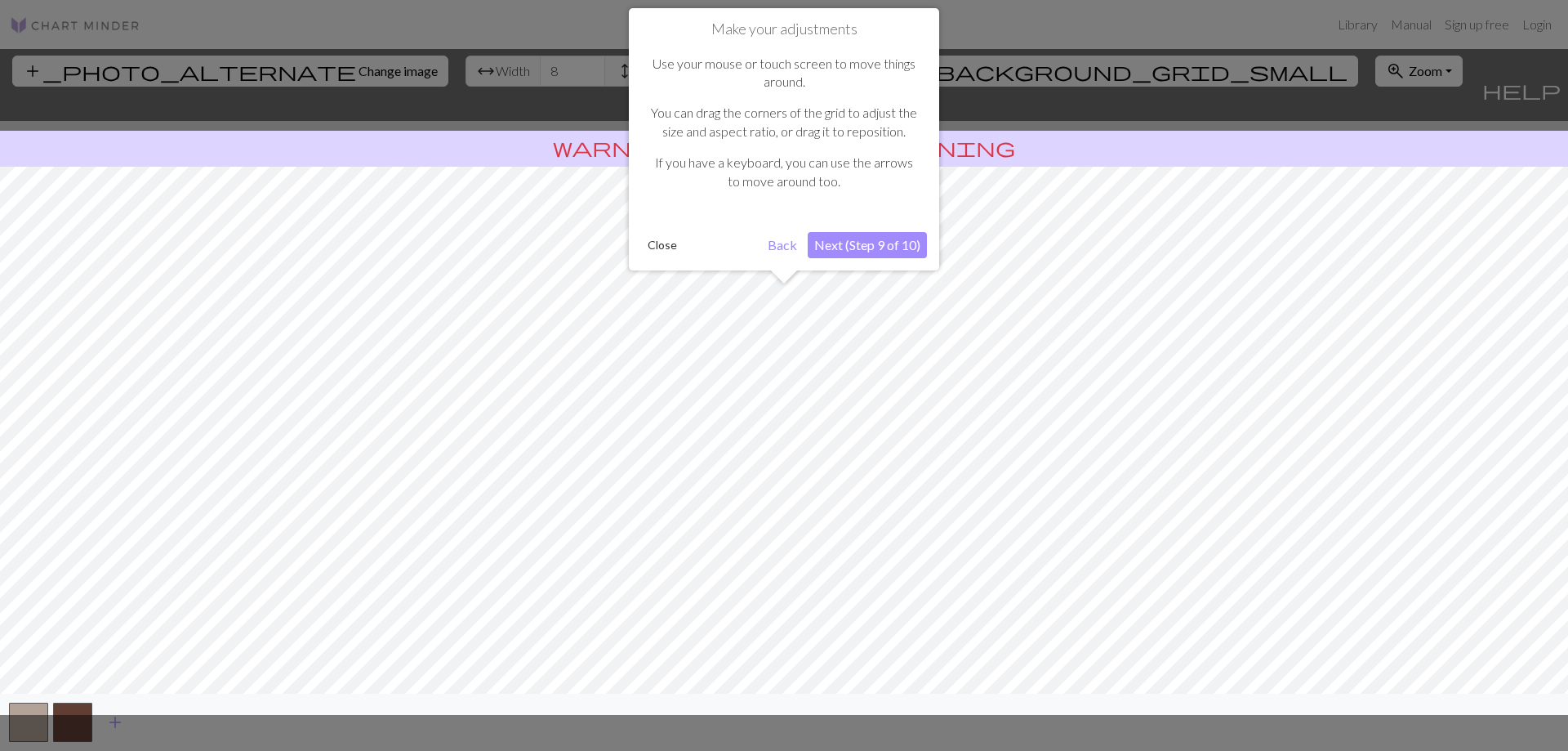
click at [849, 242] on button "Next (Step 9 of 10)" at bounding box center [867, 245] width 119 height 27
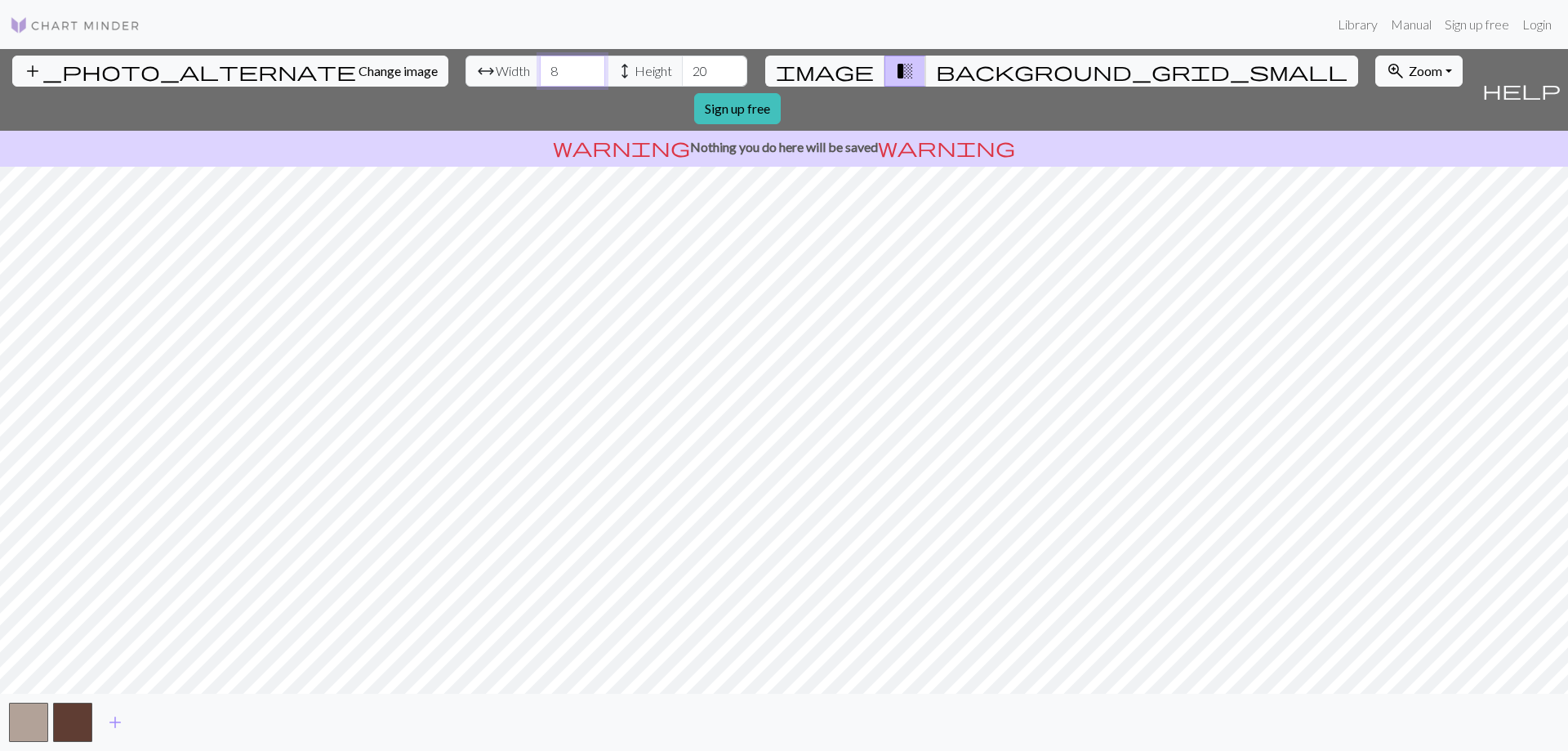
drag, startPoint x: 464, startPoint y: 80, endPoint x: 455, endPoint y: 75, distance: 10.3
click at [540, 75] on input "8" at bounding box center [572, 71] width 65 height 31
type input "14"
drag, startPoint x: 622, startPoint y: 72, endPoint x: 599, endPoint y: 71, distance: 23.0
click at [682, 71] on input "20" at bounding box center [714, 71] width 65 height 31
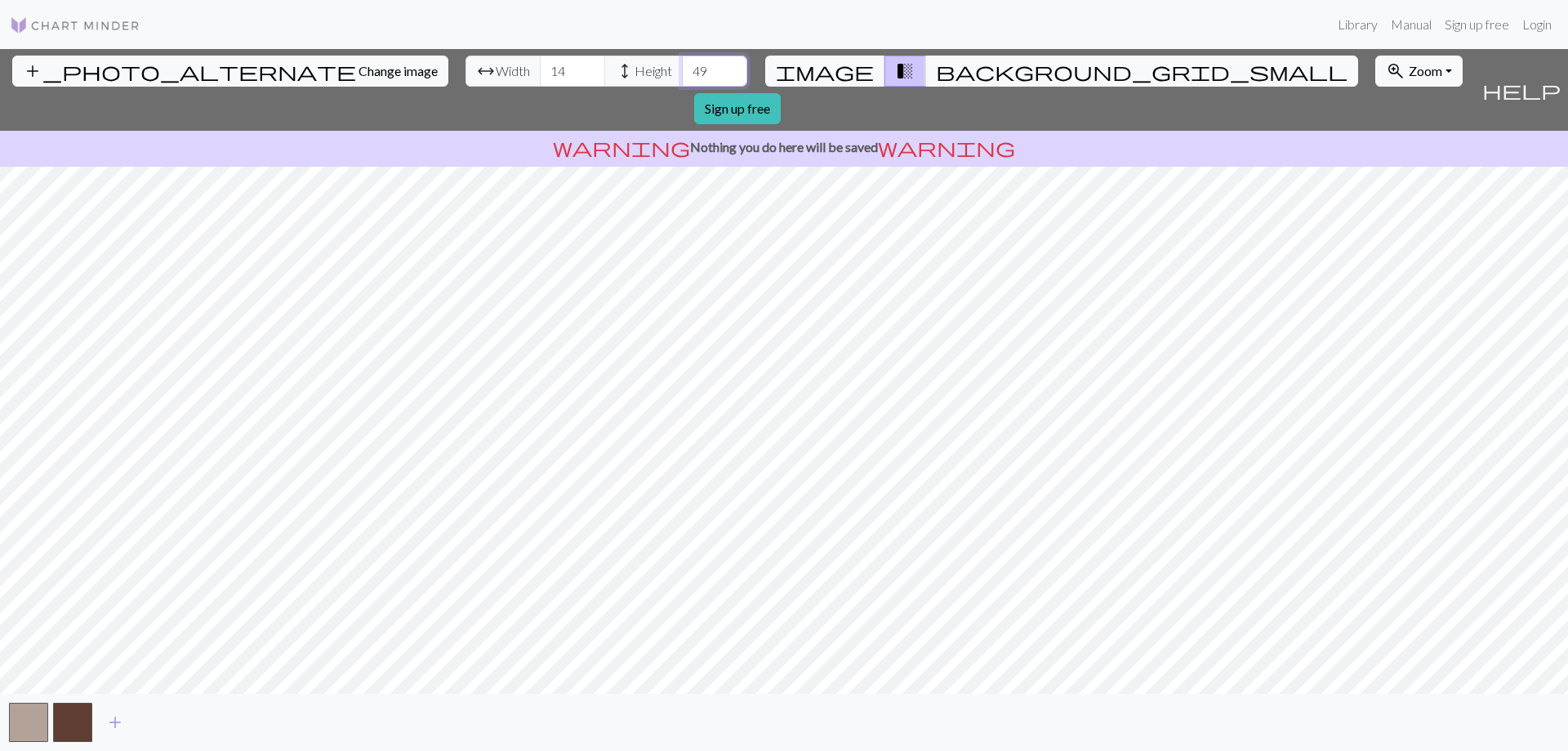
type input "49"
click at [772, 128] on div "add_photo_alternate Change image arrow_range Width 14 height Height 49 image tr…" at bounding box center [784, 399] width 1568 height 701
click at [841, 66] on span "image" at bounding box center [825, 71] width 98 height 23
click at [885, 66] on button "transition_fade" at bounding box center [905, 71] width 42 height 31
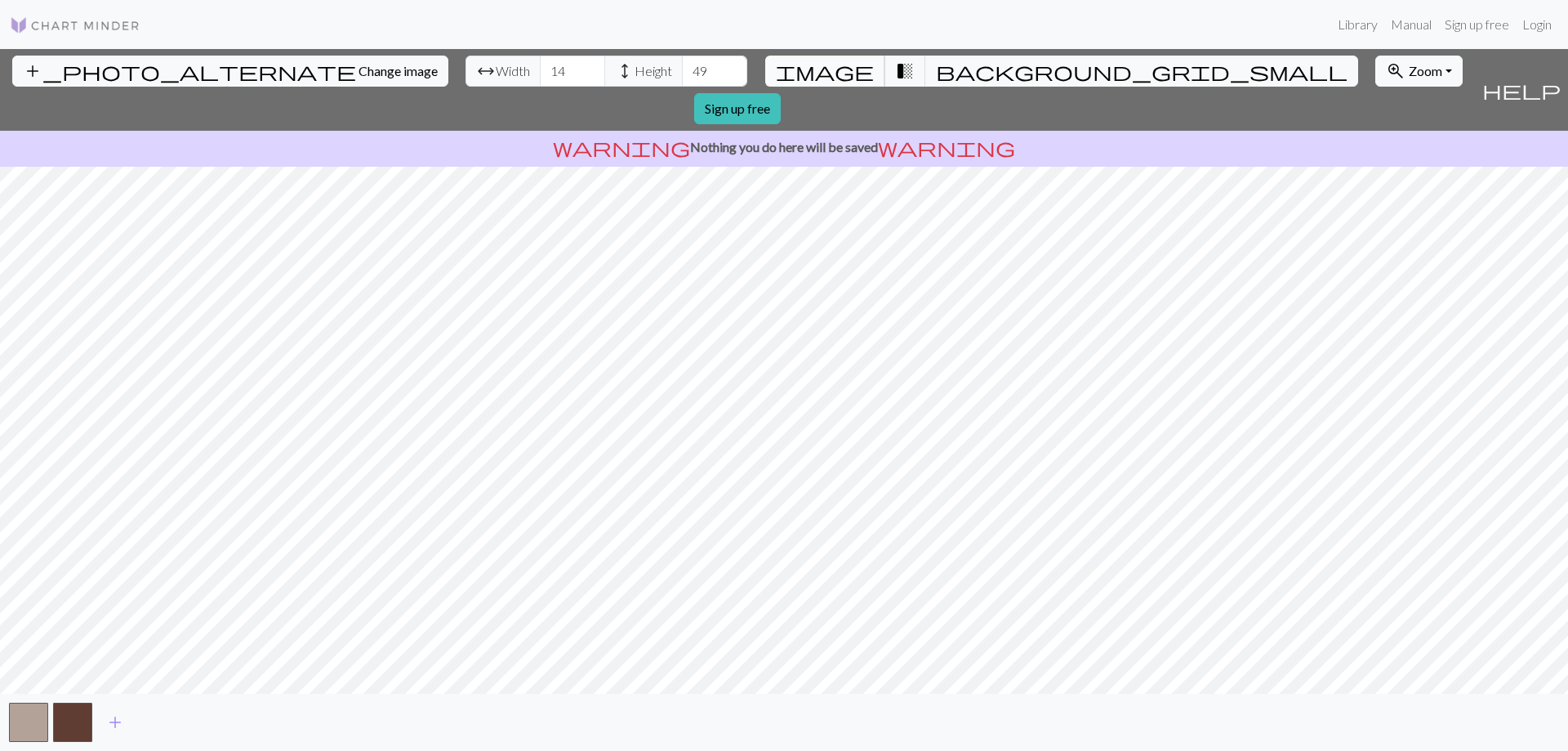
click at [854, 70] on button "image" at bounding box center [826, 71] width 120 height 31
click at [115, 722] on span "add" at bounding box center [115, 722] width 20 height 23
click at [31, 721] on button "button" at bounding box center [28, 722] width 39 height 39
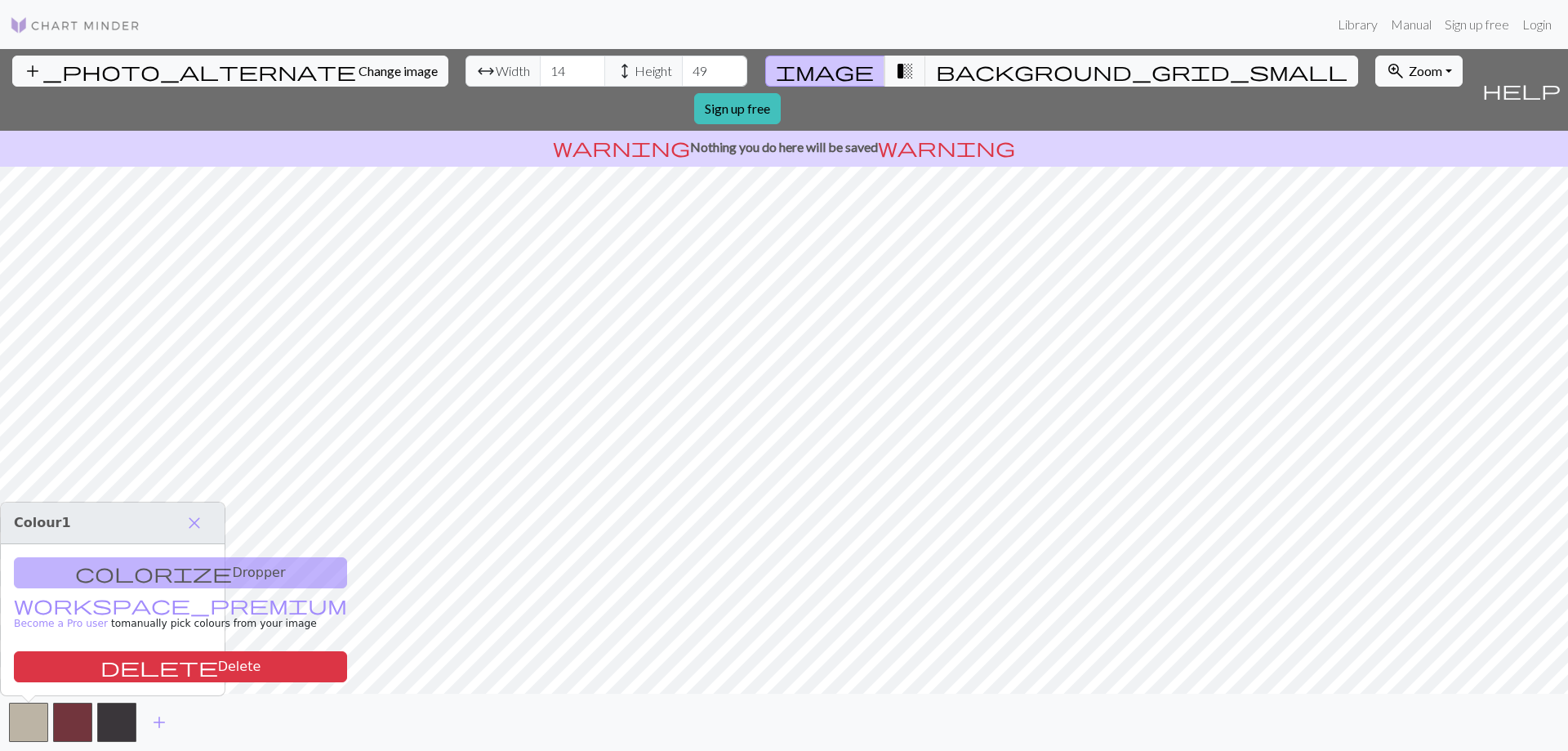
click at [80, 581] on div "colorize Dropper workspace_premium Become a Pro user to manually pick colours f…" at bounding box center [112, 619] width 224 height 151
